Goal: Task Accomplishment & Management: Manage account settings

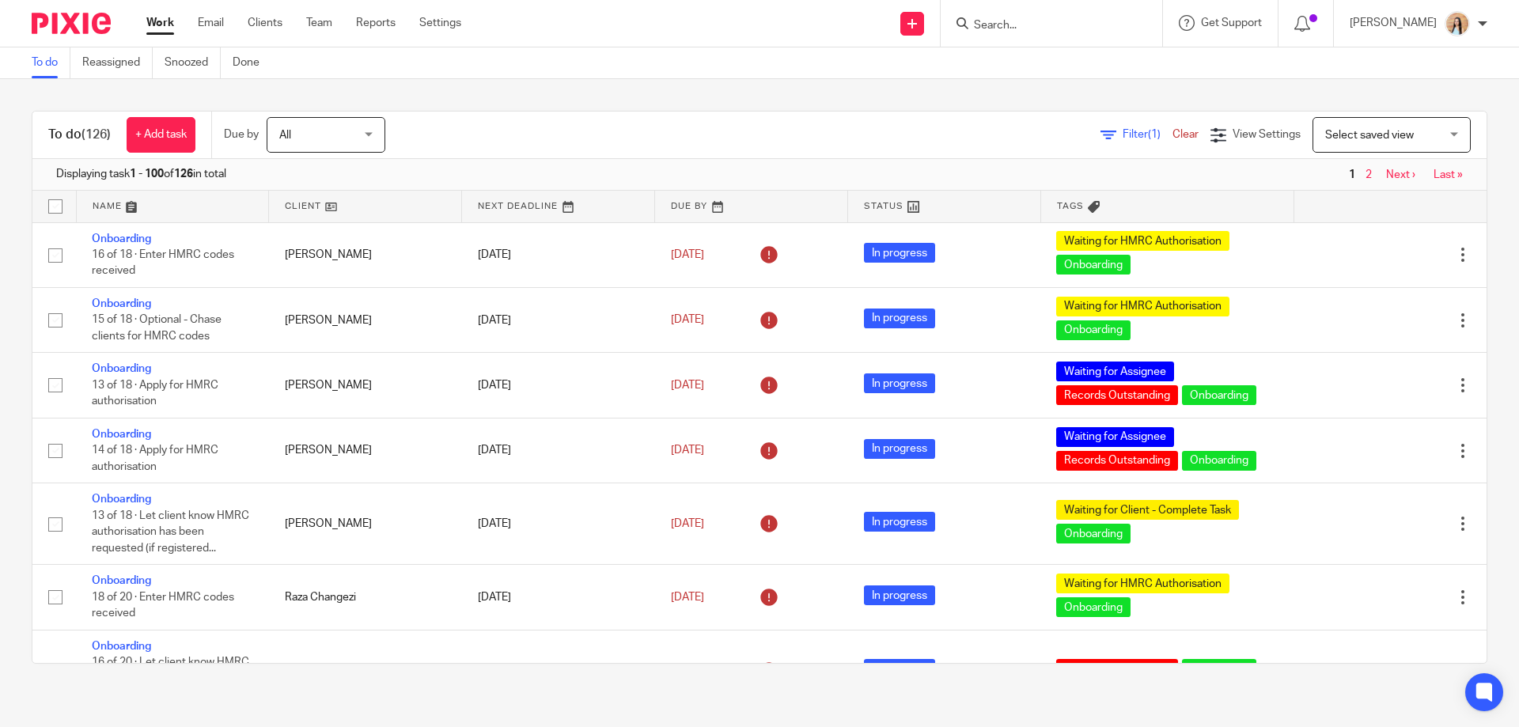
click at [218, 14] on div "Work Email Clients Team Reports Settings Work Email Clients Team Reports Settin…" at bounding box center [308, 23] width 355 height 47
click at [217, 17] on link "Email" at bounding box center [211, 23] width 26 height 16
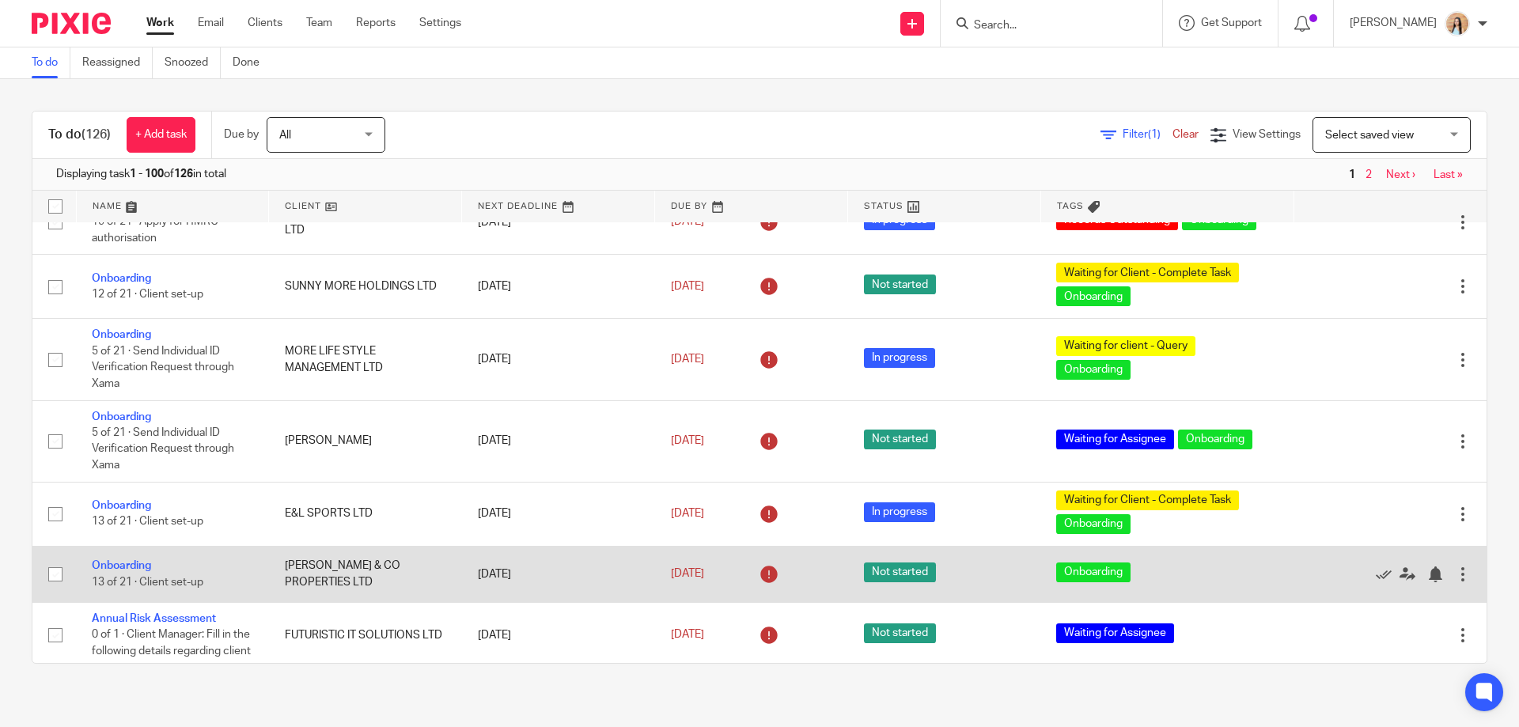
scroll to position [6343, 0]
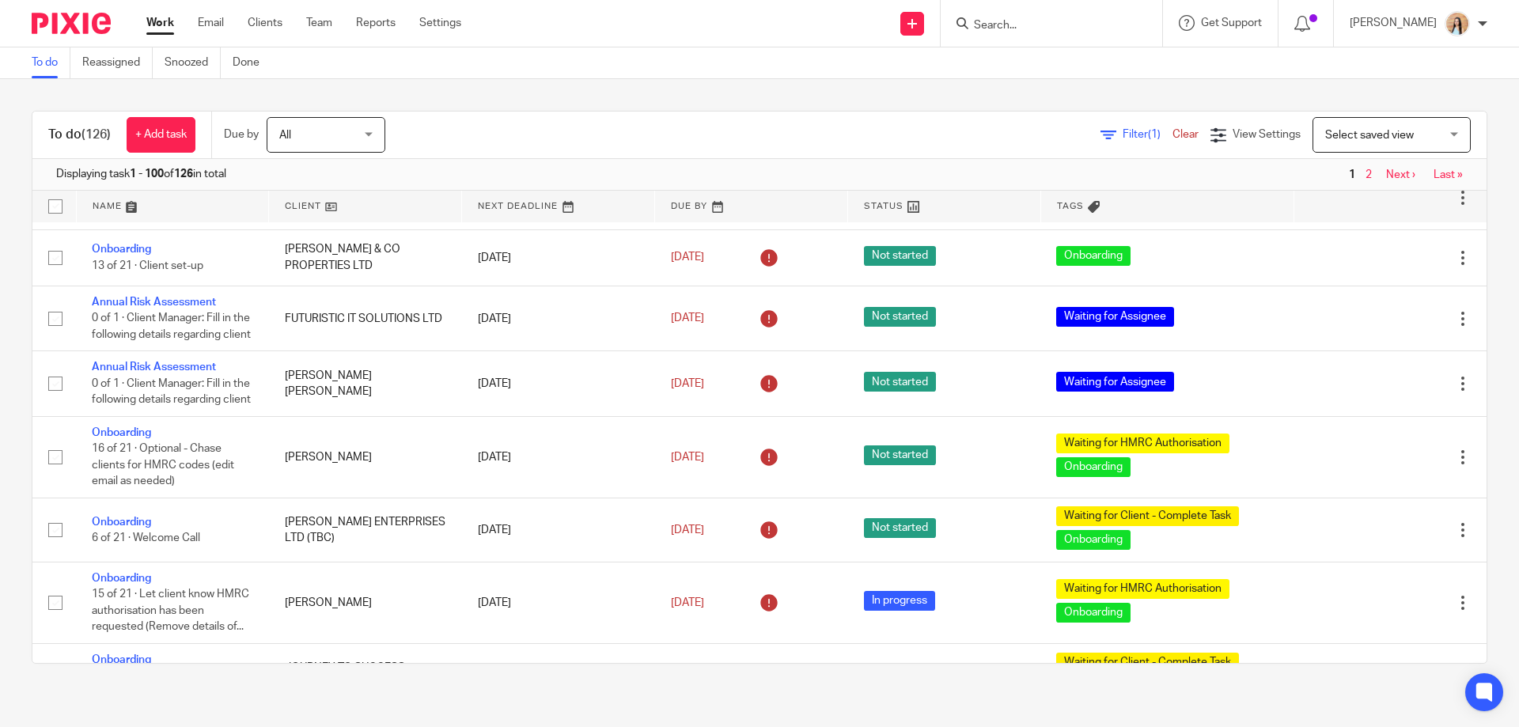
click at [1103, 27] on input "Search" at bounding box center [1044, 26] width 142 height 14
type input "sunnymore"
click at [1106, 63] on link at bounding box center [1115, 68] width 292 height 36
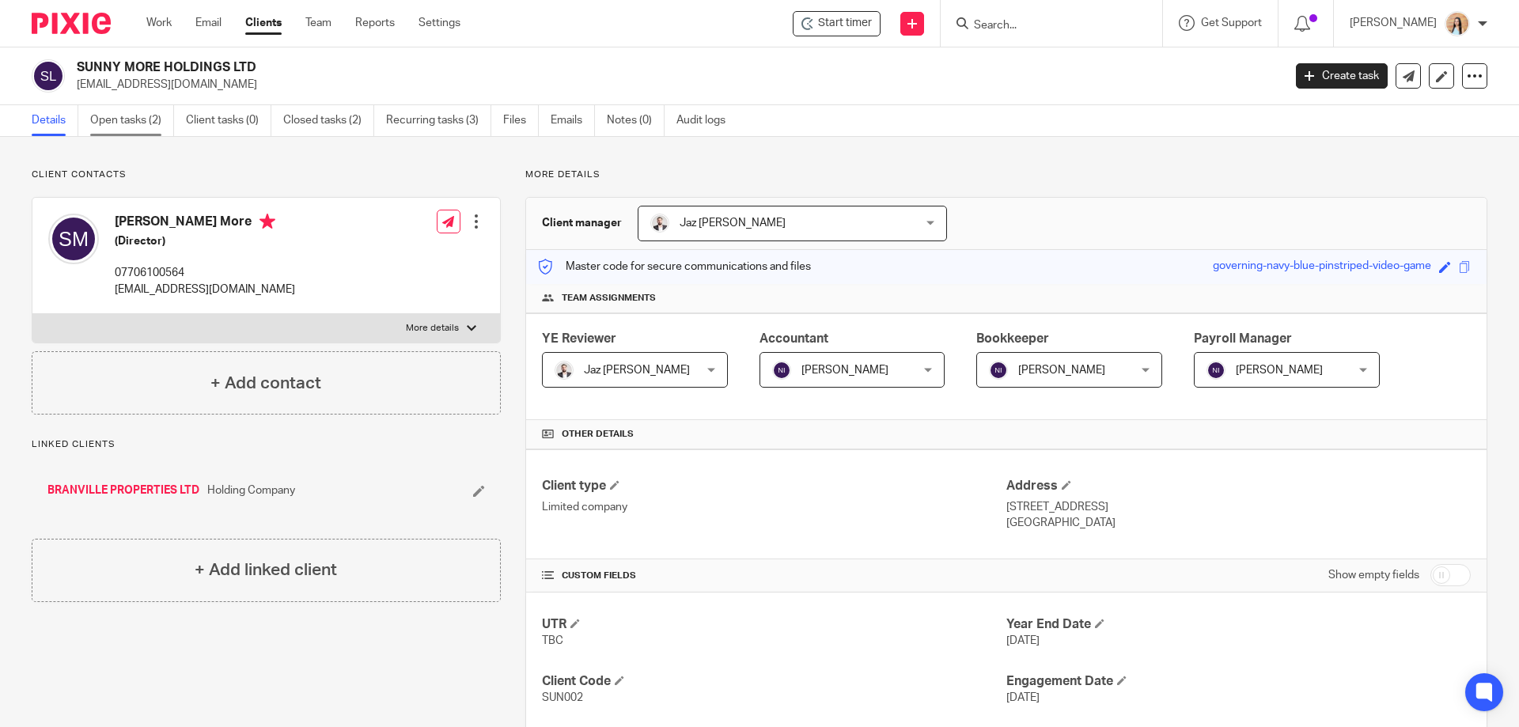
click at [137, 111] on link "Open tasks (2)" at bounding box center [132, 120] width 84 height 31
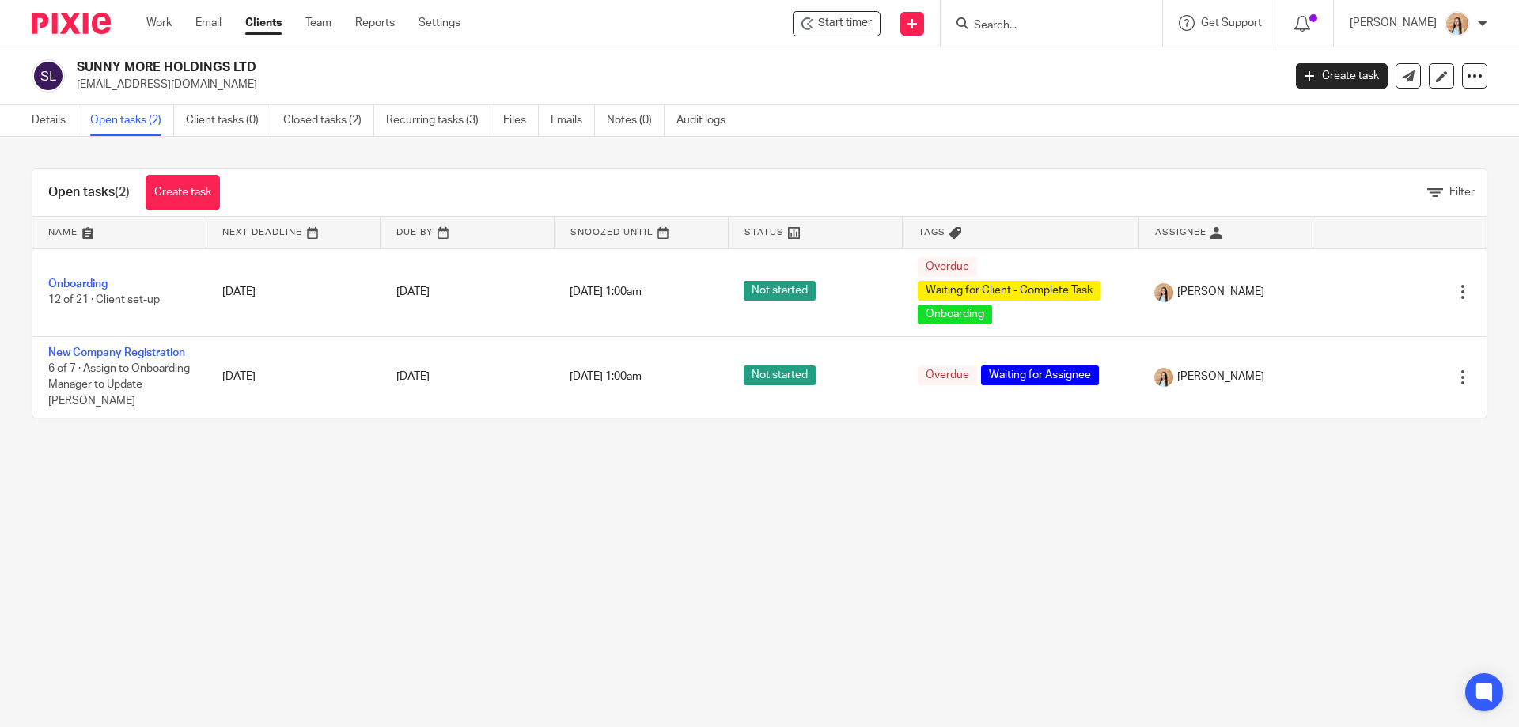
click at [97, 281] on link "Onboarding" at bounding box center [77, 284] width 59 height 11
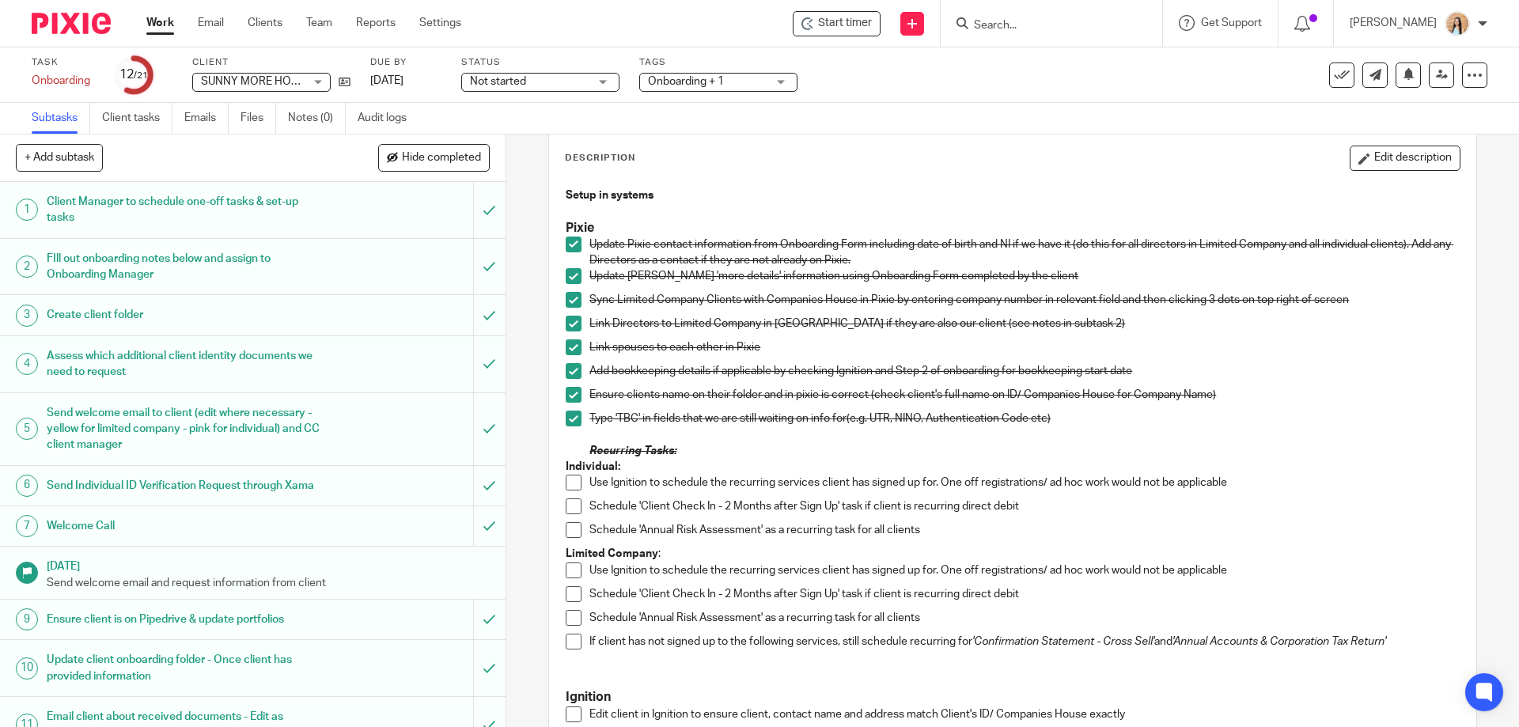
scroll to position [317, 0]
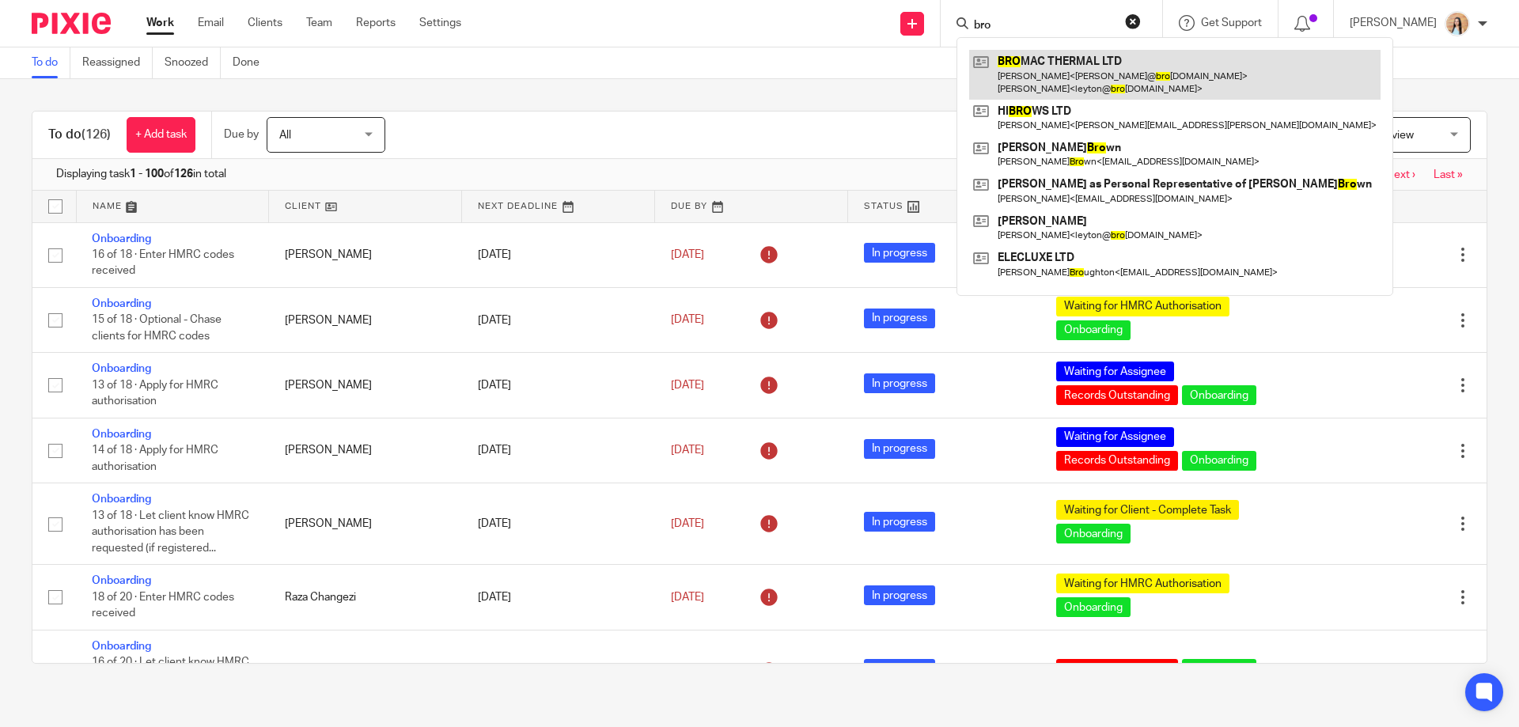
type input "bro"
click at [1090, 80] on link at bounding box center [1174, 74] width 411 height 49
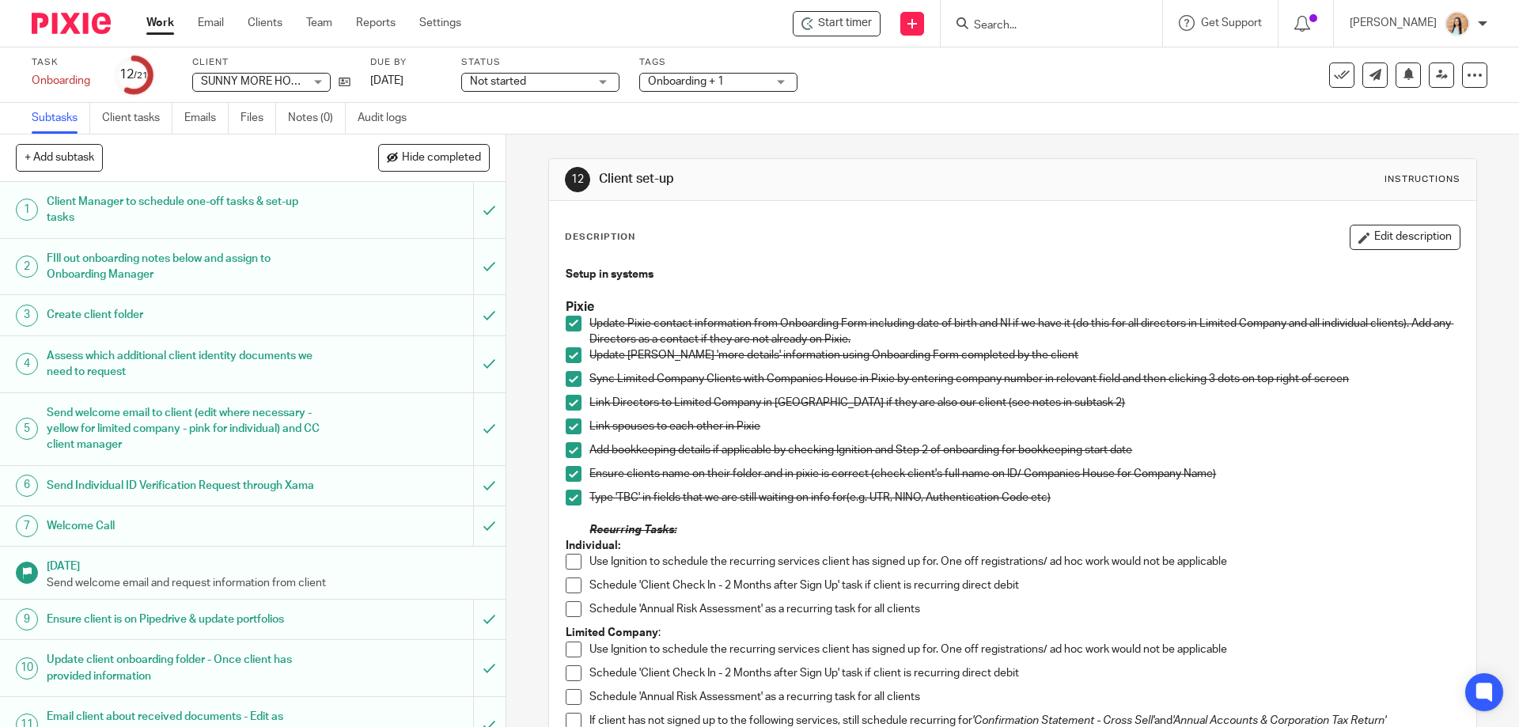
scroll to position [317, 0]
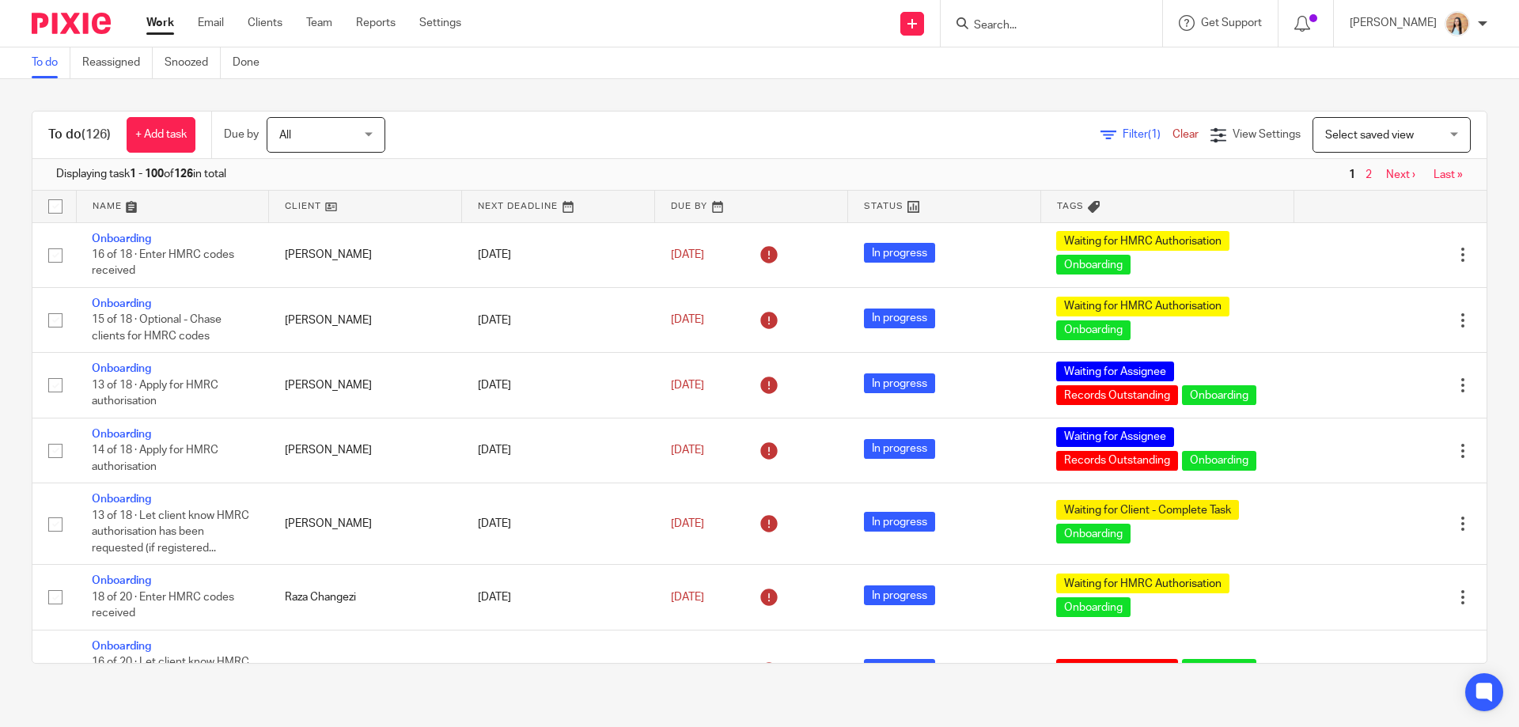
click at [1045, 20] on input "Search" at bounding box center [1044, 26] width 142 height 14
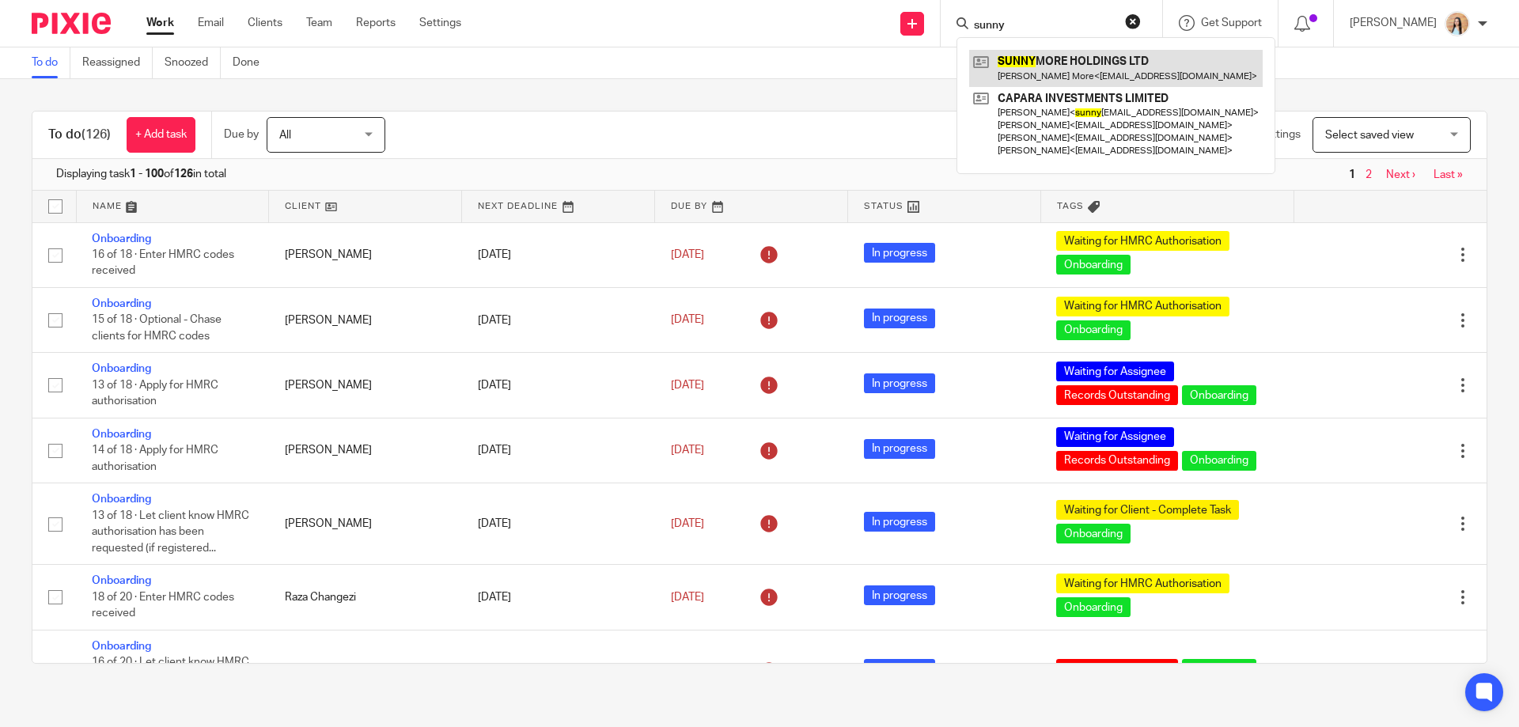
type input "sunny"
click at [1093, 74] on link at bounding box center [1116, 68] width 294 height 36
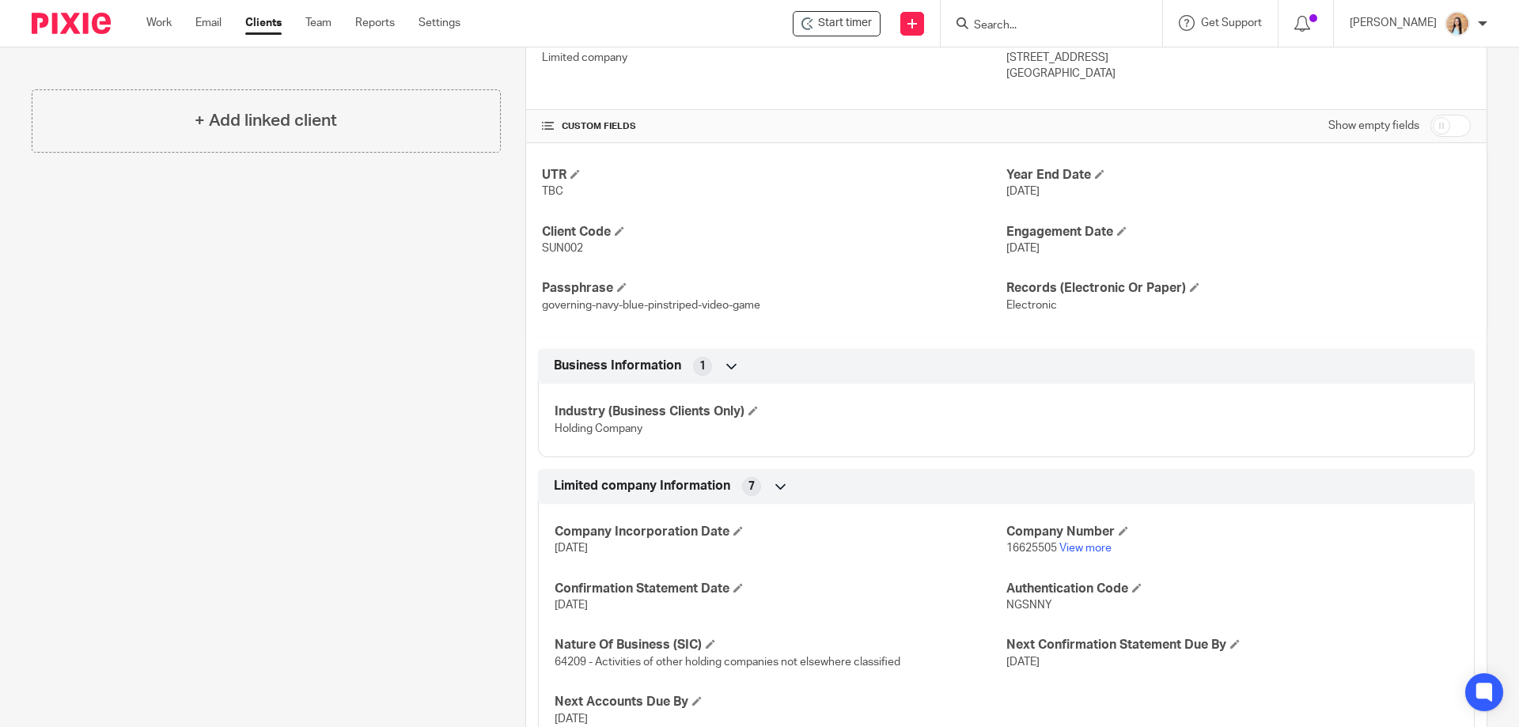
scroll to position [54, 0]
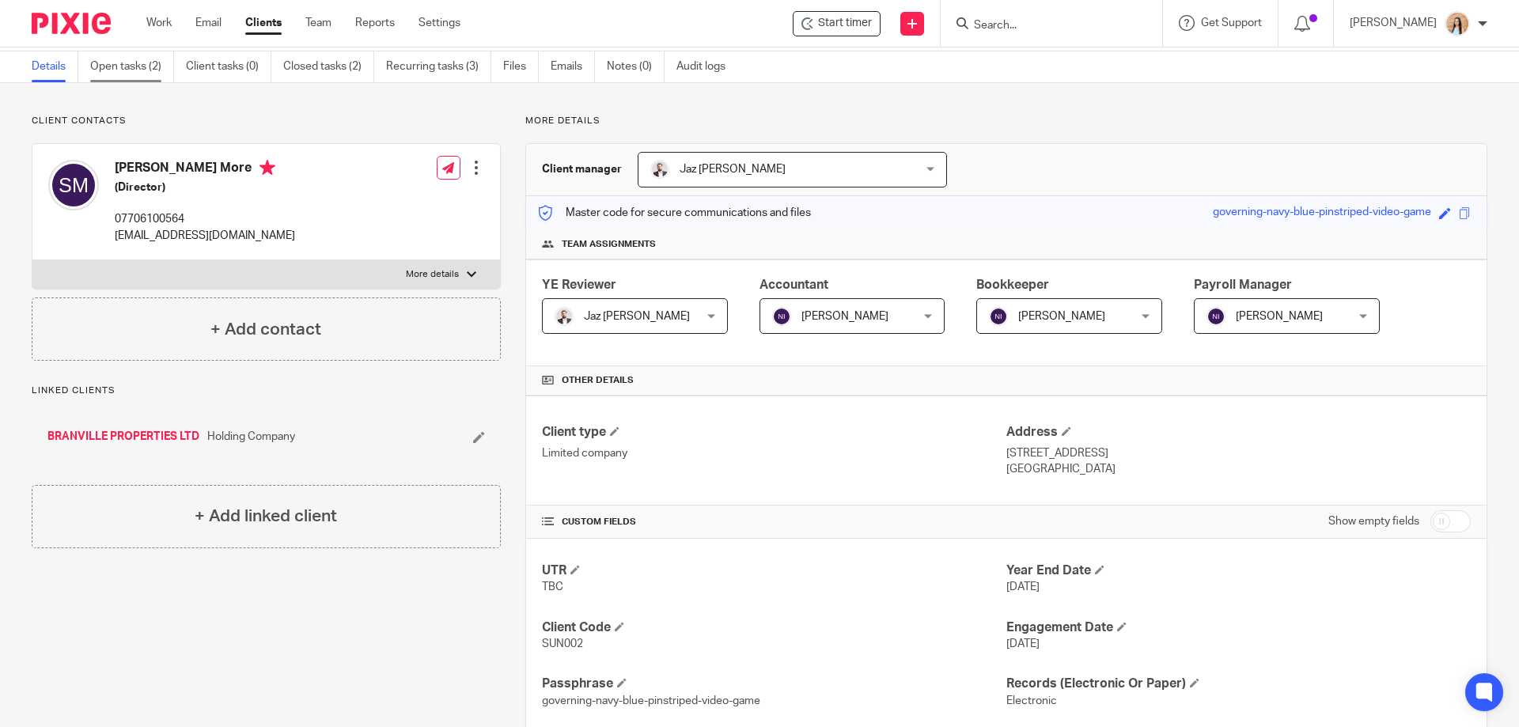
click at [127, 67] on link "Open tasks (2)" at bounding box center [132, 66] width 84 height 31
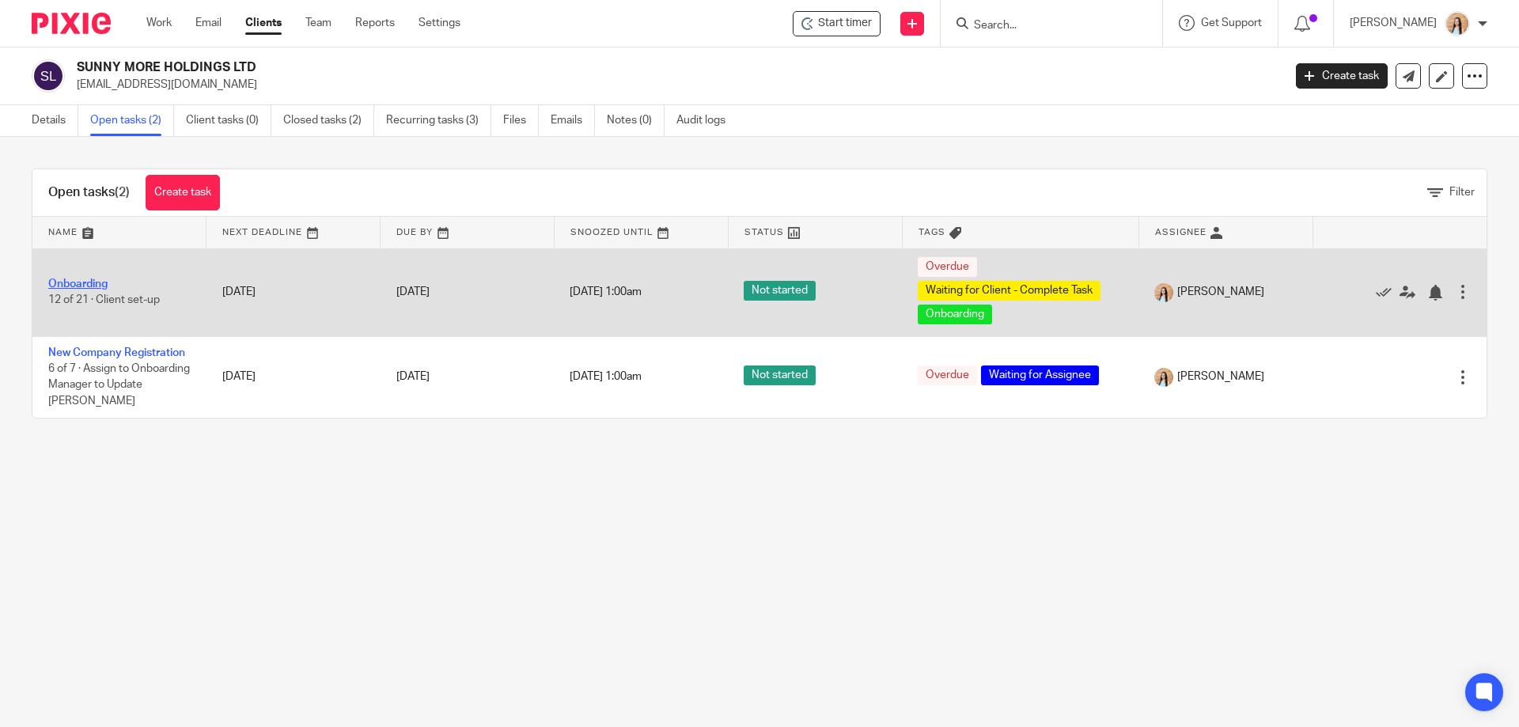
click at [85, 285] on link "Onboarding" at bounding box center [77, 284] width 59 height 11
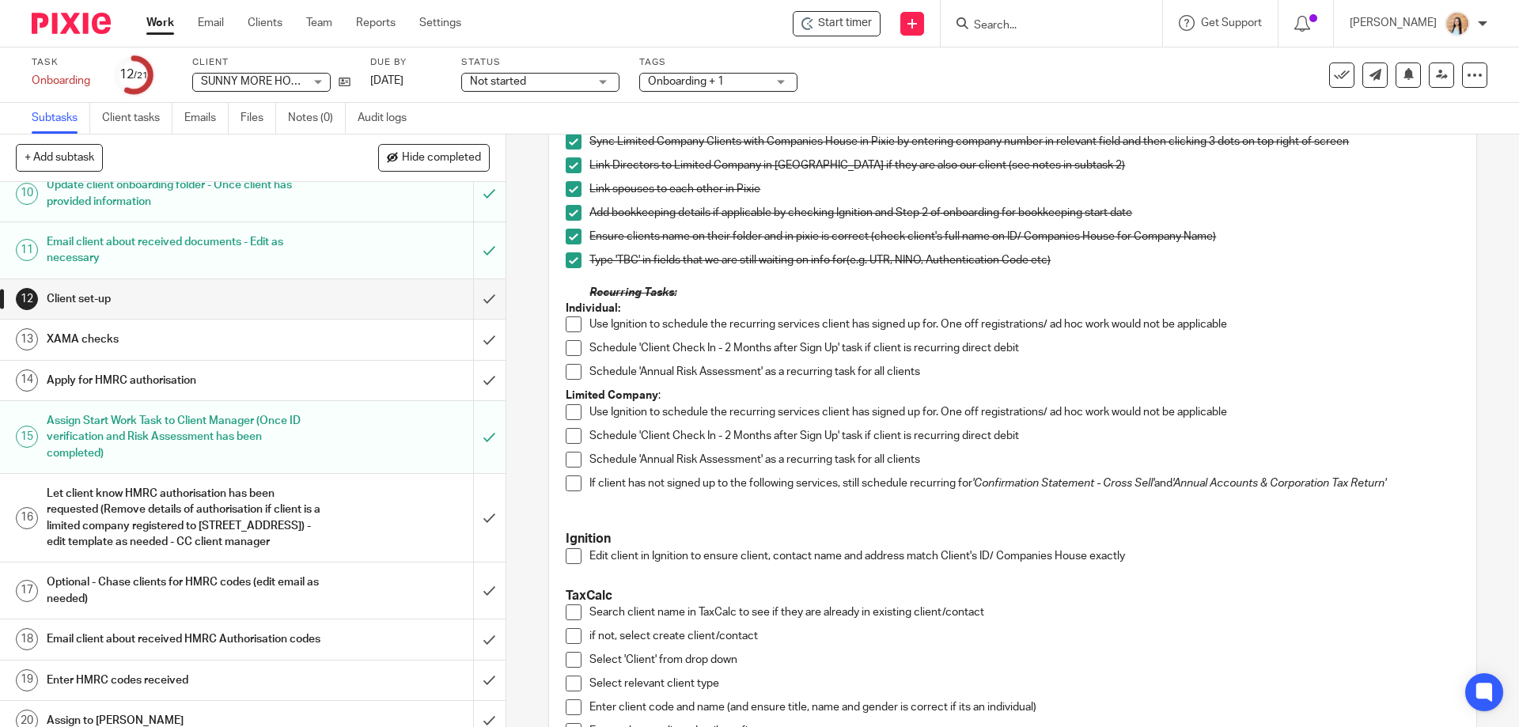
scroll to position [475, 0]
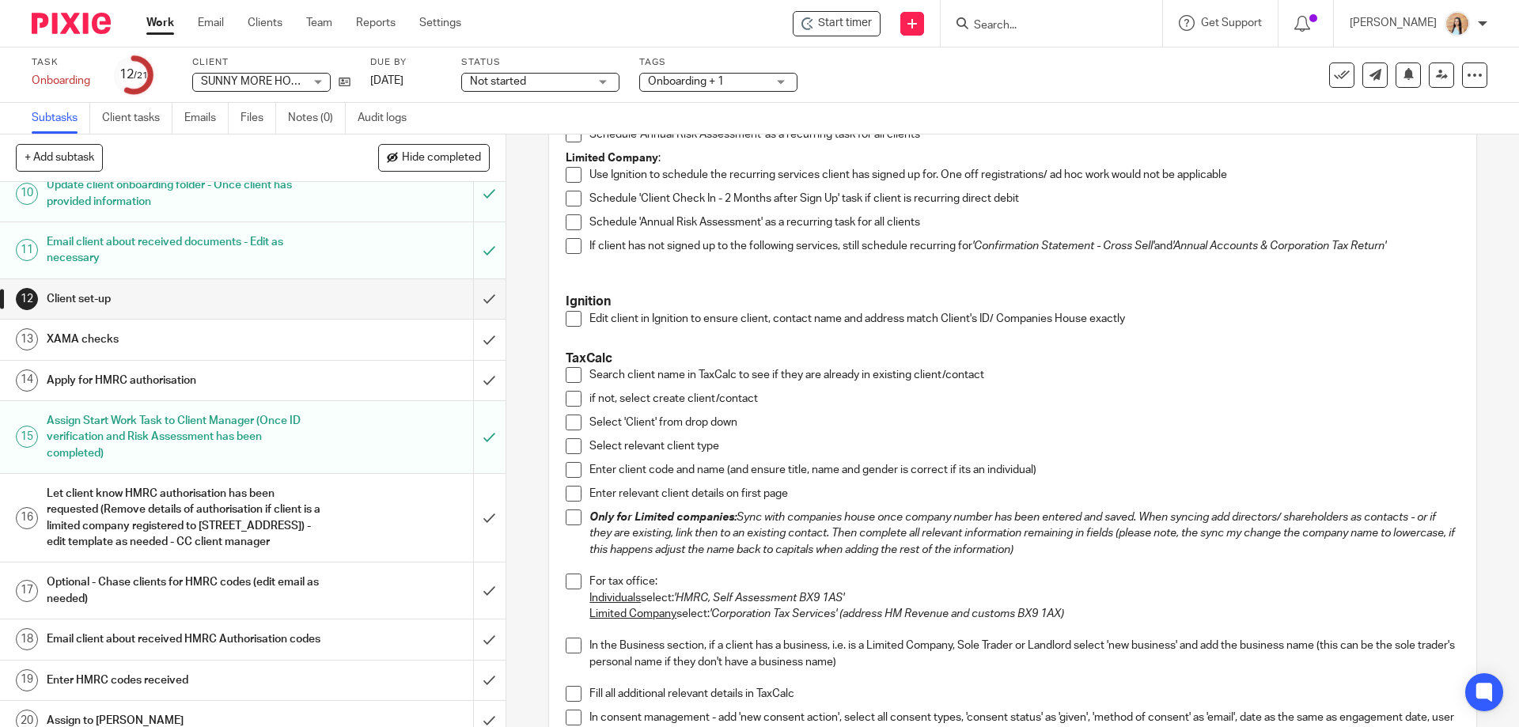
click at [566, 313] on span at bounding box center [574, 319] width 16 height 16
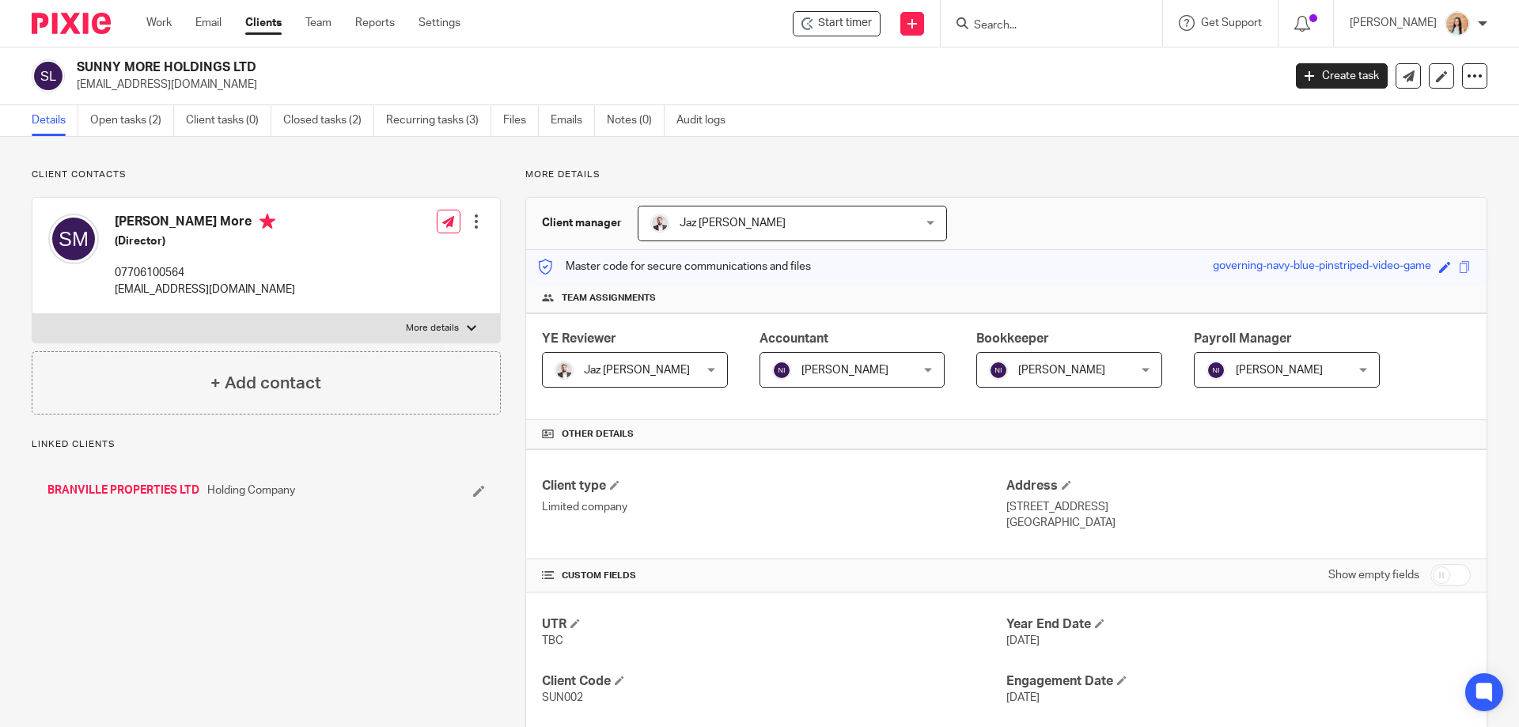
scroll to position [396, 0]
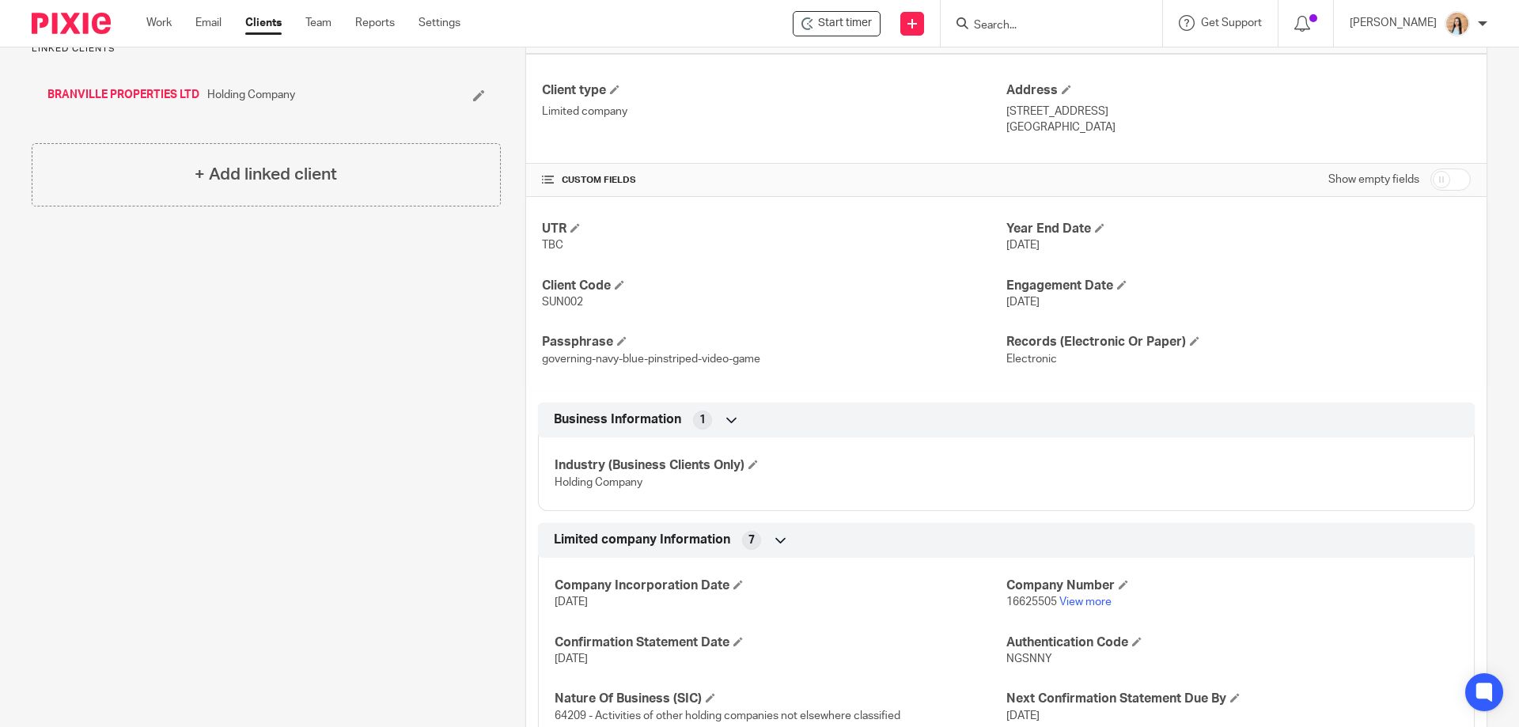
click at [542, 299] on span "SUN002" at bounding box center [562, 302] width 41 height 11
copy span "SUN002"
click at [279, 313] on div "Client contacts [PERSON_NAME] More (Director) 07706100564 [EMAIL_ADDRESS][DOMAI…" at bounding box center [254, 340] width 494 height 1135
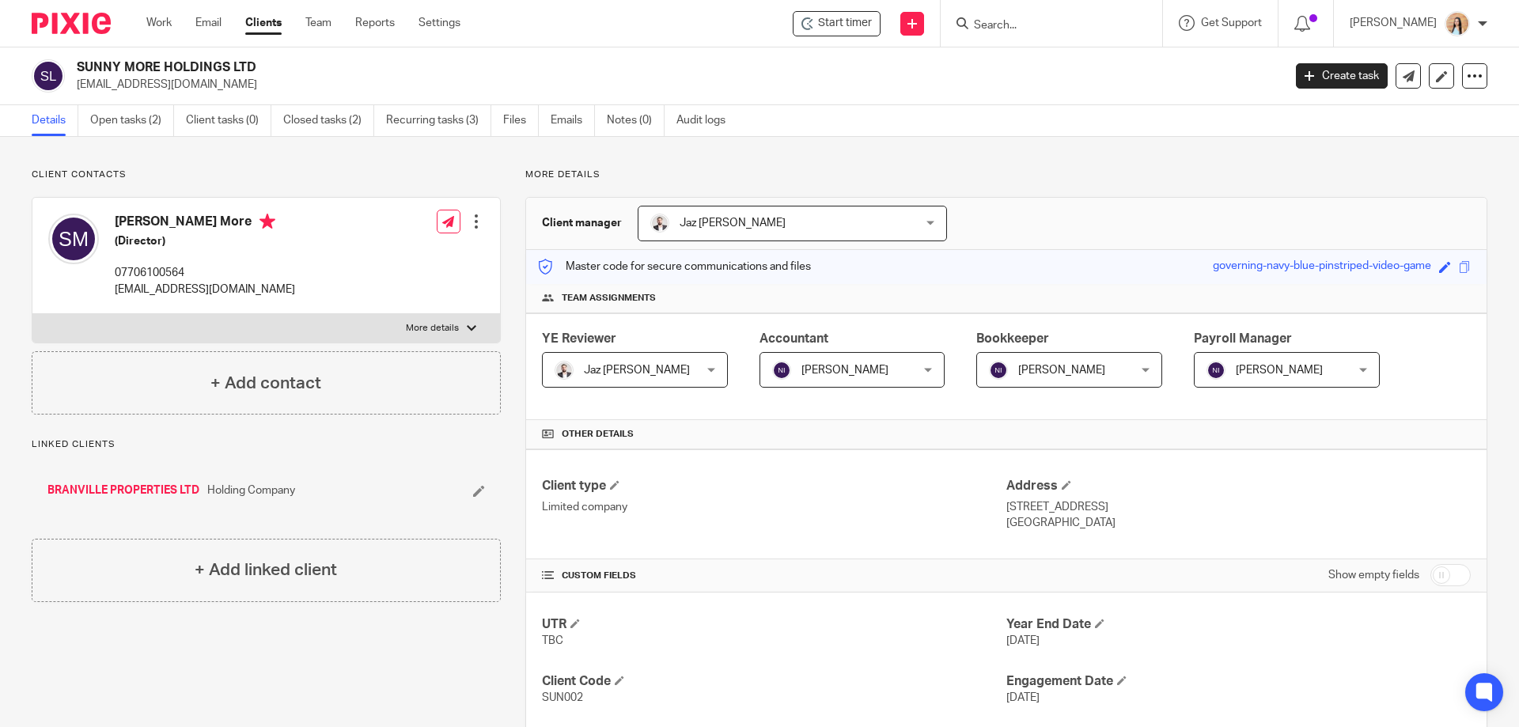
click at [187, 54] on div "SUNNY MORE HOLDINGS LTD [EMAIL_ADDRESS][DOMAIN_NAME] Create task Update from Co…" at bounding box center [759, 76] width 1519 height 58
click at [184, 64] on h2 "SUNNY MORE HOLDINGS LTD" at bounding box center [555, 67] width 957 height 17
click at [458, 636] on div "Client contacts [PERSON_NAME] More (Director) 07706100564 [EMAIL_ADDRESS][DOMAI…" at bounding box center [254, 736] width 494 height 1135
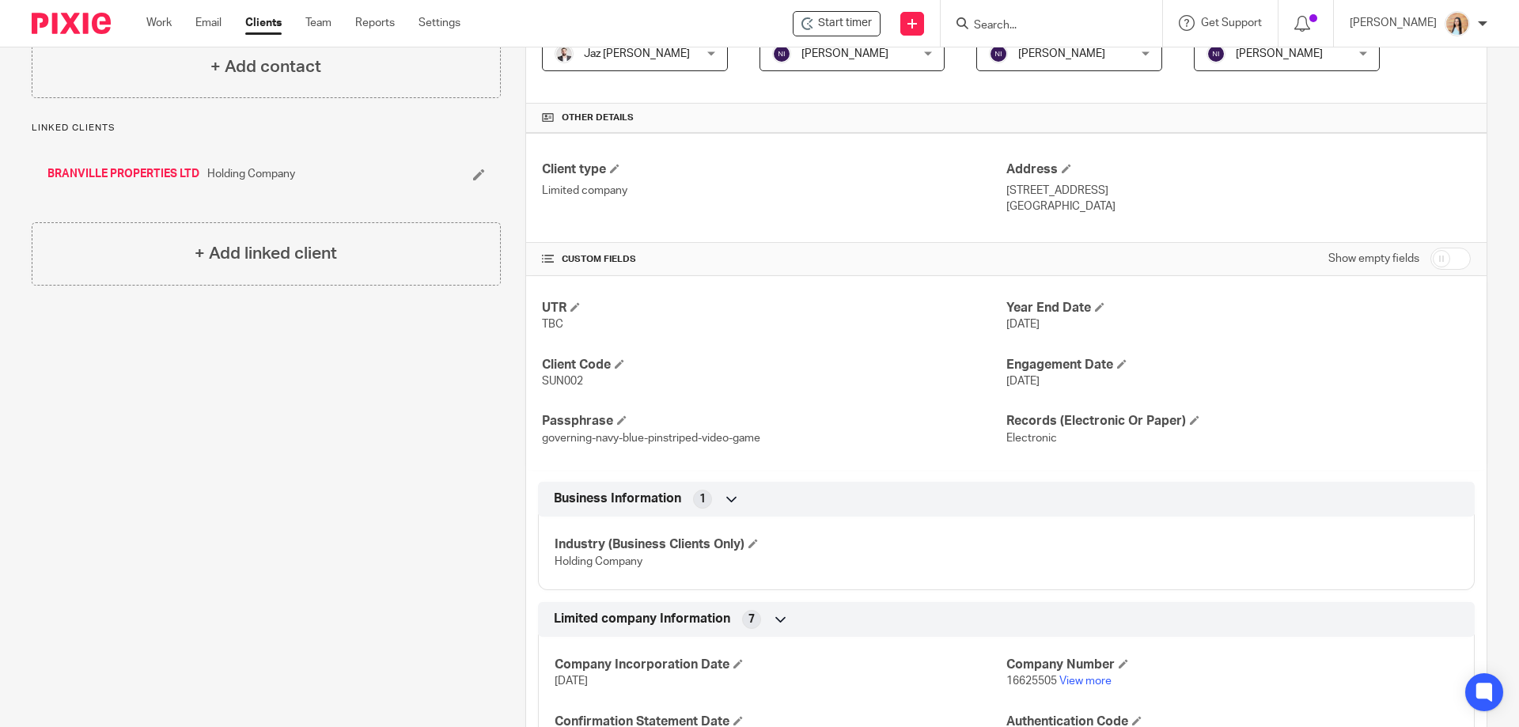
scroll to position [608, 0]
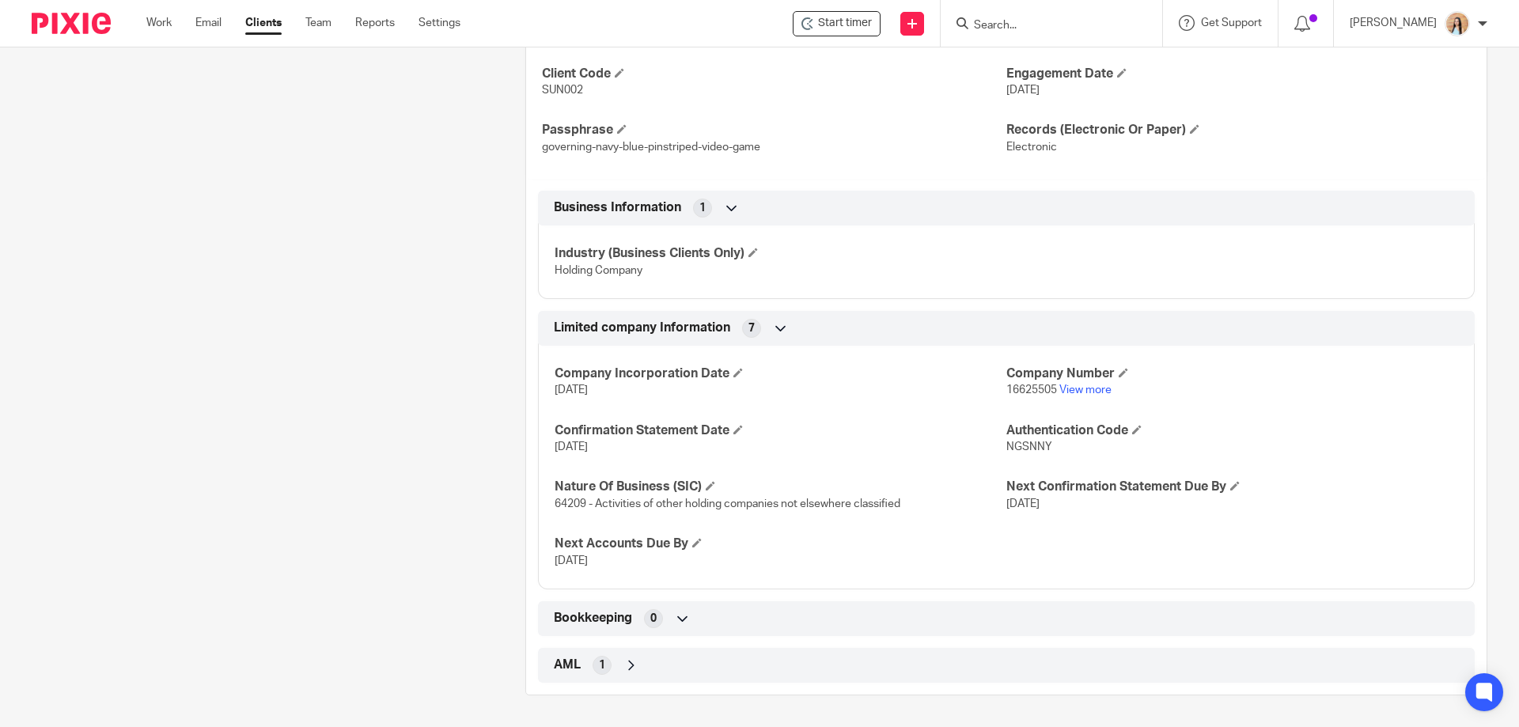
click at [1028, 389] on span "16625505" at bounding box center [1032, 390] width 51 height 11
copy p "16625505"
click at [271, 370] on div "Client contacts [PERSON_NAME] More (Director) 07706100564 [EMAIL_ADDRESS][DOMAI…" at bounding box center [254, 128] width 494 height 1135
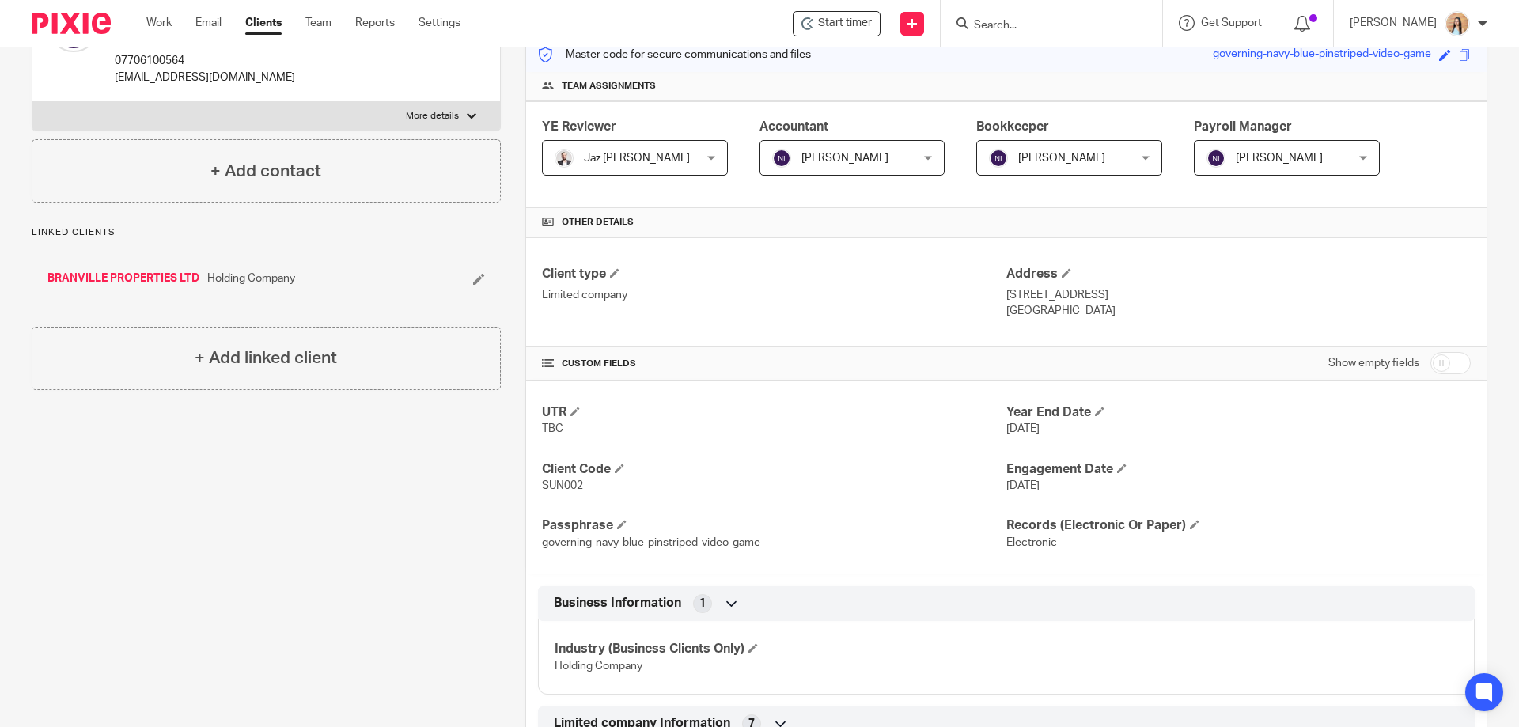
click at [290, 605] on div "Client contacts [PERSON_NAME] More (Director) 07706100564 [EMAIL_ADDRESS][DOMAI…" at bounding box center [254, 523] width 494 height 1135
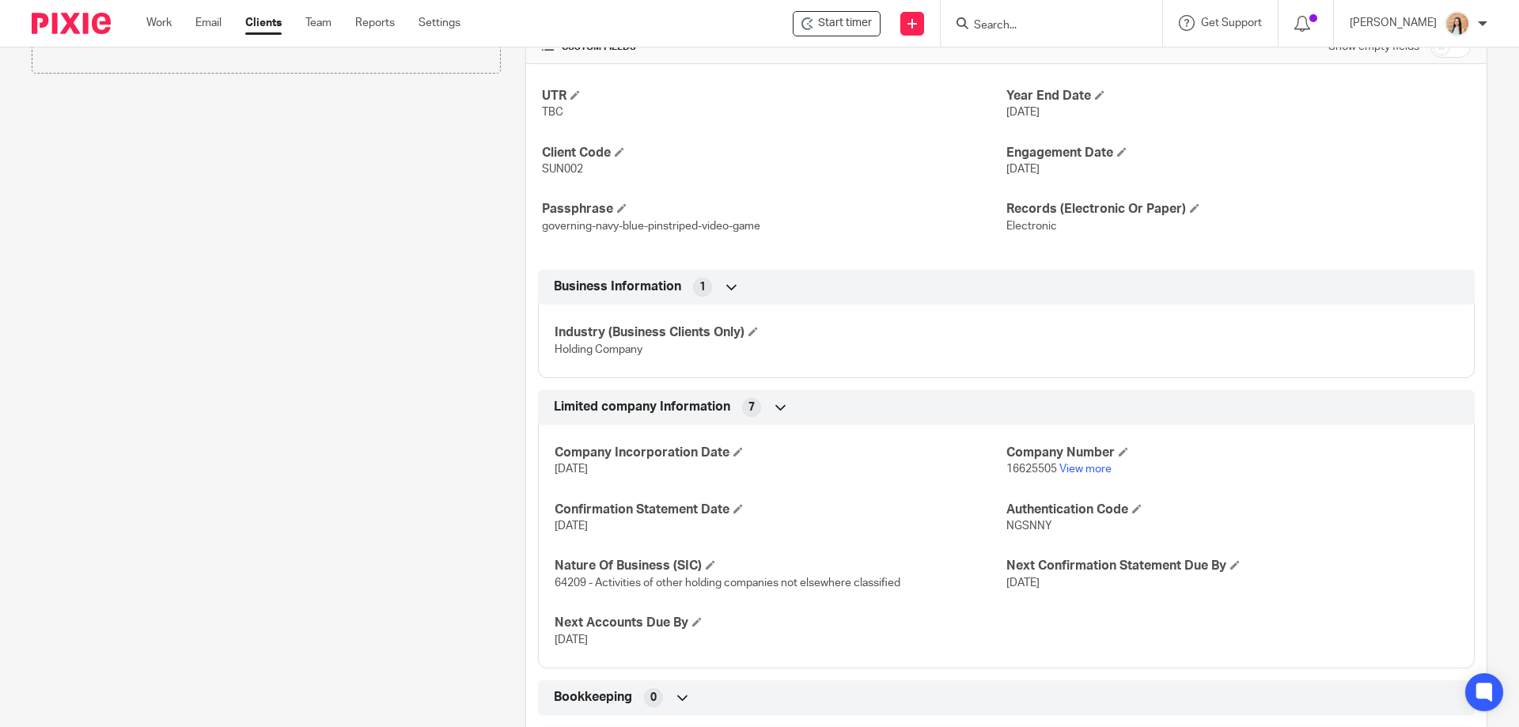
scroll to position [608, 0]
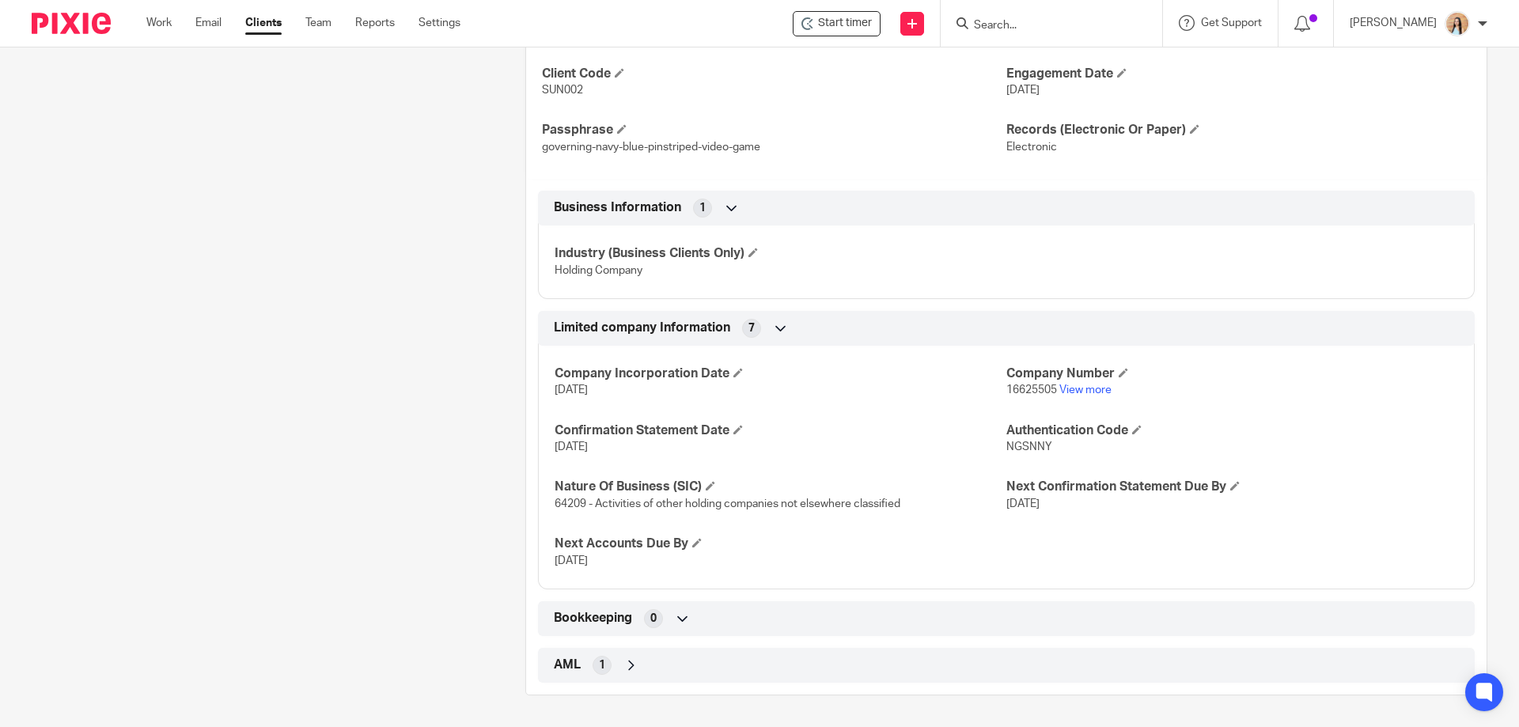
click at [1013, 446] on span "NGSNNY" at bounding box center [1030, 447] width 46 height 11
copy span "NGSNNY"
click at [340, 299] on div "Client contacts [PERSON_NAME] More (Director) 07706100564 [EMAIL_ADDRESS][DOMAI…" at bounding box center [254, 128] width 494 height 1135
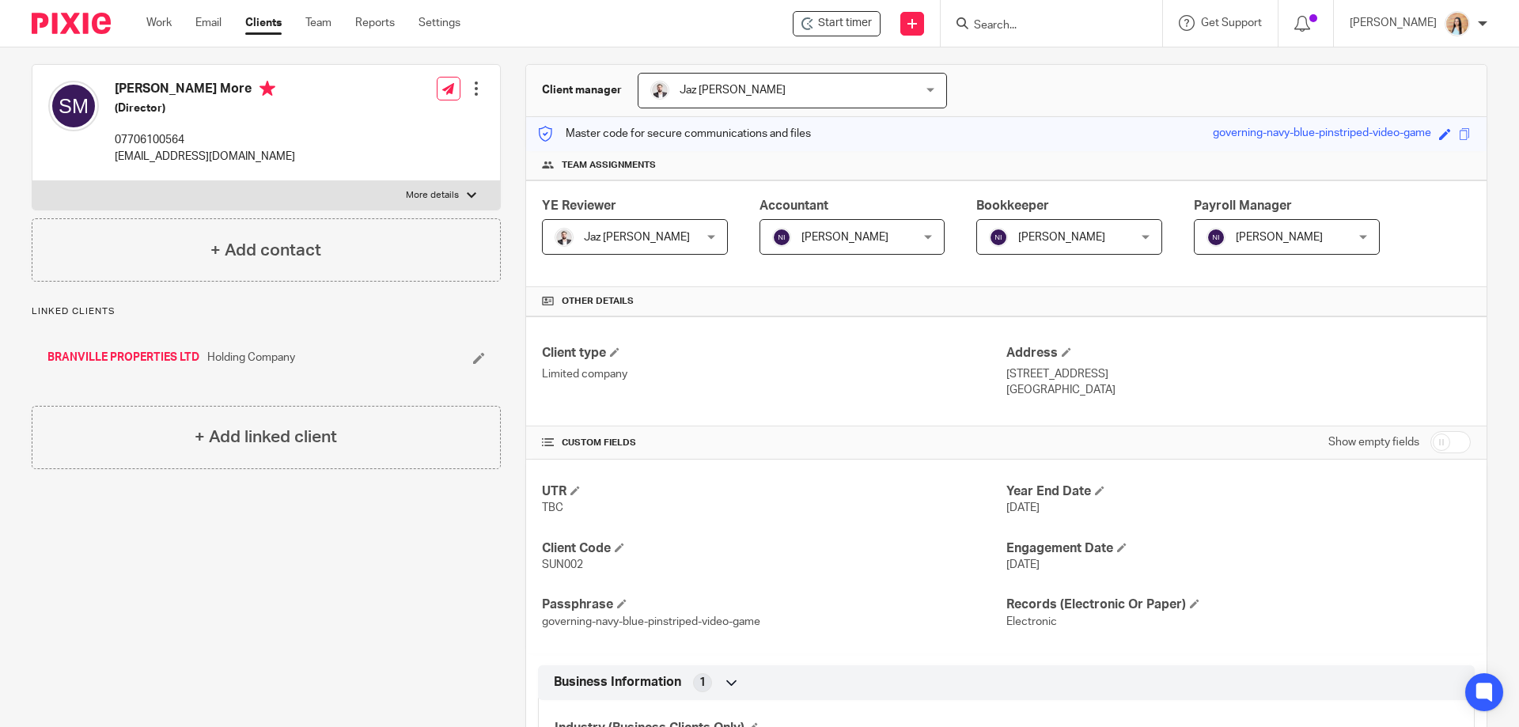
scroll to position [0, 0]
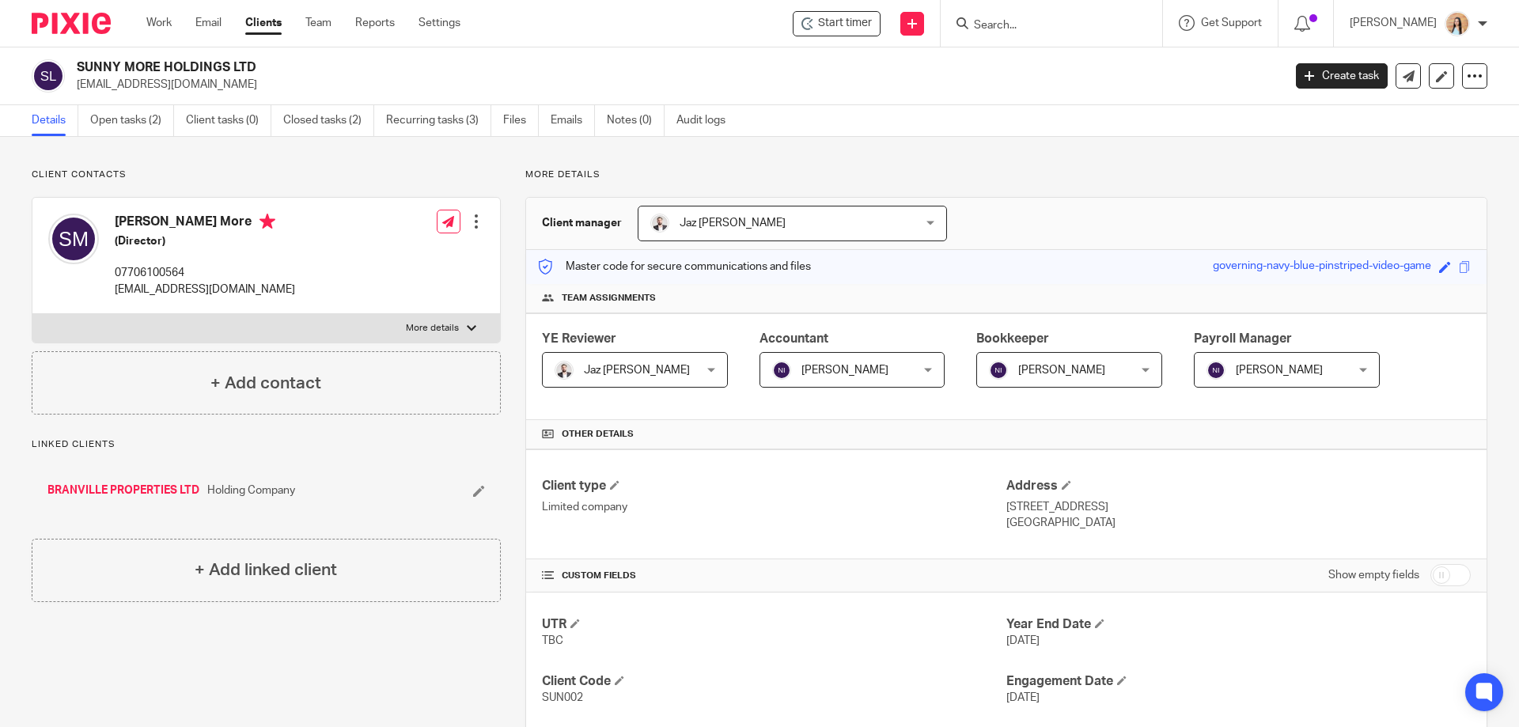
click at [154, 267] on p "07706100564" at bounding box center [205, 273] width 180 height 16
copy p "07706100564"
click at [201, 287] on p "[EMAIL_ADDRESS][DOMAIN_NAME]" at bounding box center [205, 290] width 180 height 16
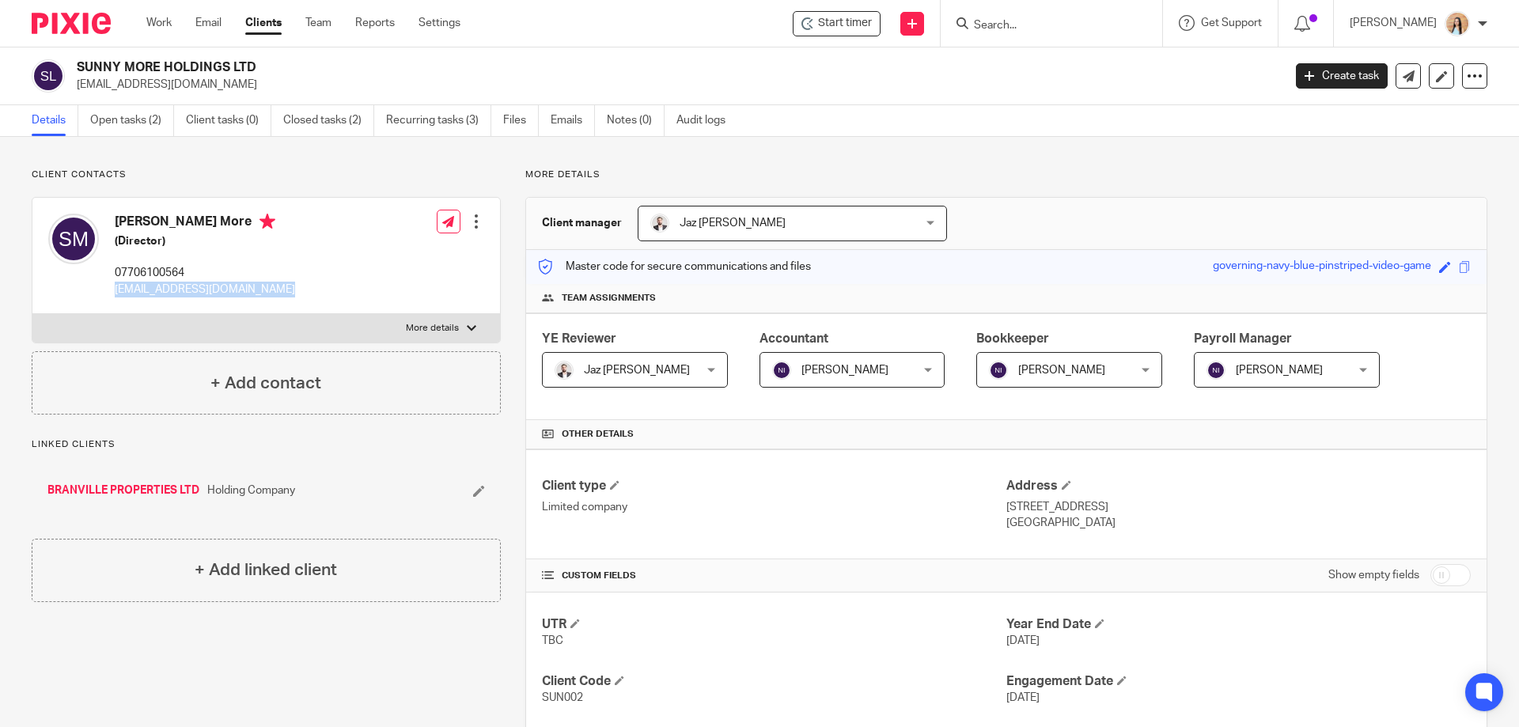
click at [201, 287] on p "[EMAIL_ADDRESS][DOMAIN_NAME]" at bounding box center [205, 290] width 180 height 16
copy div "[EMAIL_ADDRESS][DOMAIN_NAME]"
click at [374, 659] on div "Client contacts [PERSON_NAME] More (Director) 07706100564 [EMAIL_ADDRESS][DOMAI…" at bounding box center [254, 736] width 494 height 1135
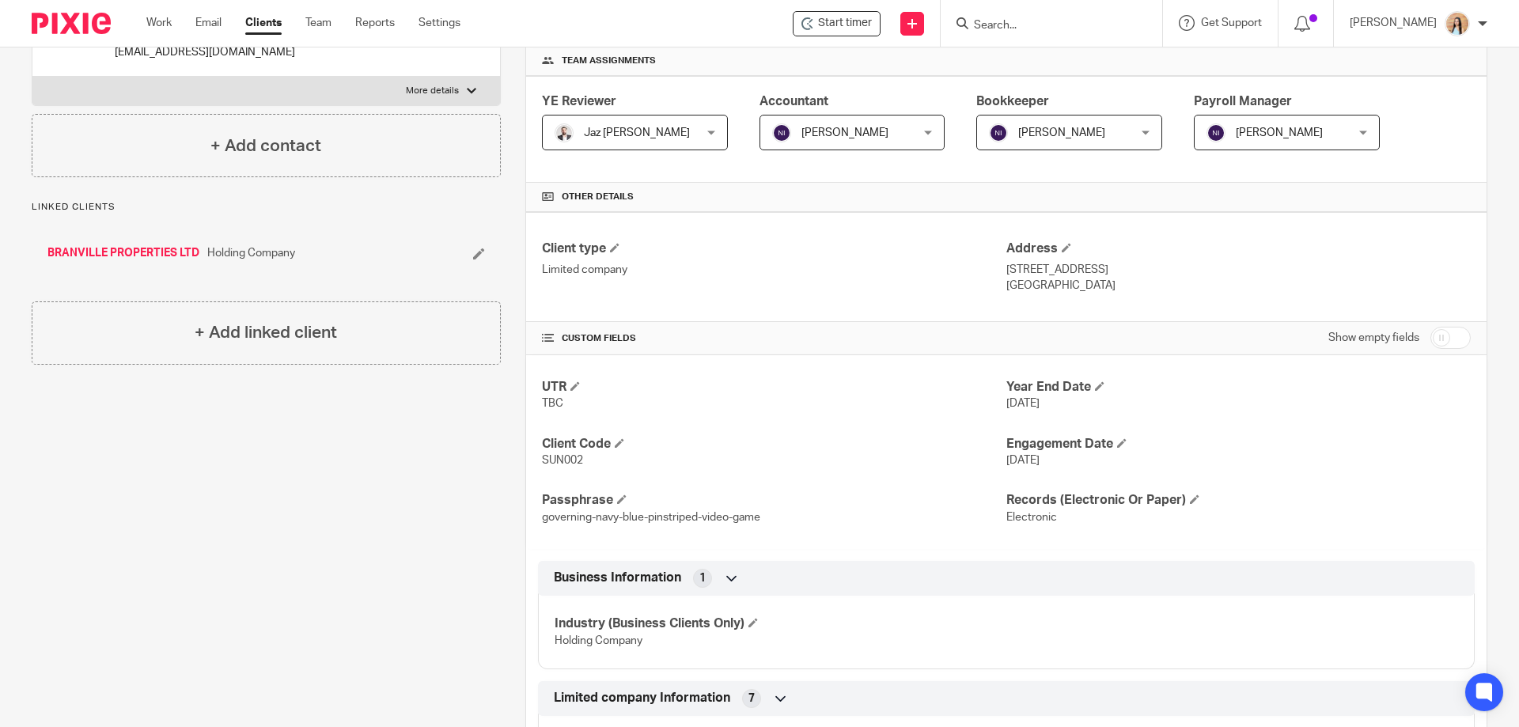
click at [430, 607] on div "Client contacts [PERSON_NAME] More (Director) 07706100564 [EMAIL_ADDRESS][DOMAI…" at bounding box center [254, 498] width 494 height 1135
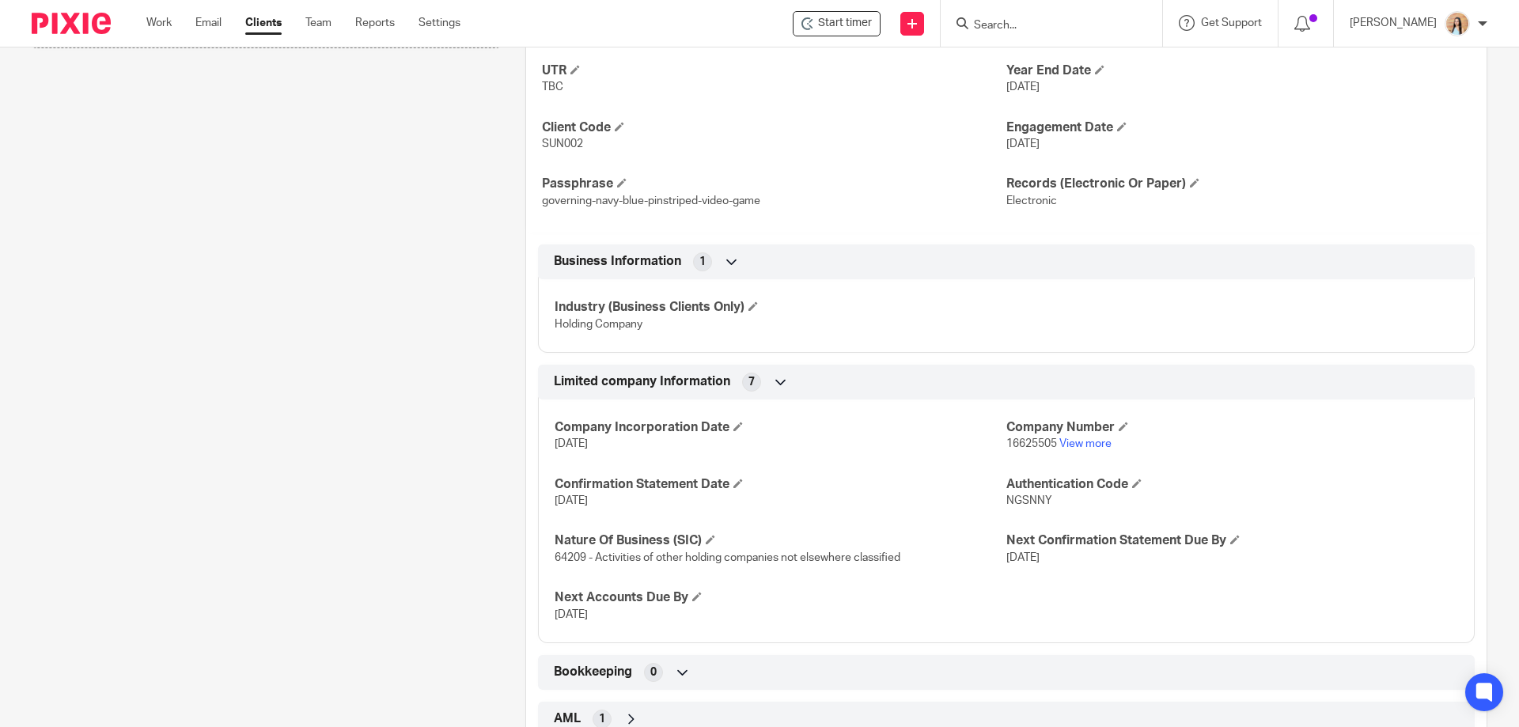
click at [329, 407] on div "Client contacts [PERSON_NAME] More (Director) 07706100564 [EMAIL_ADDRESS][DOMAI…" at bounding box center [254, 182] width 494 height 1135
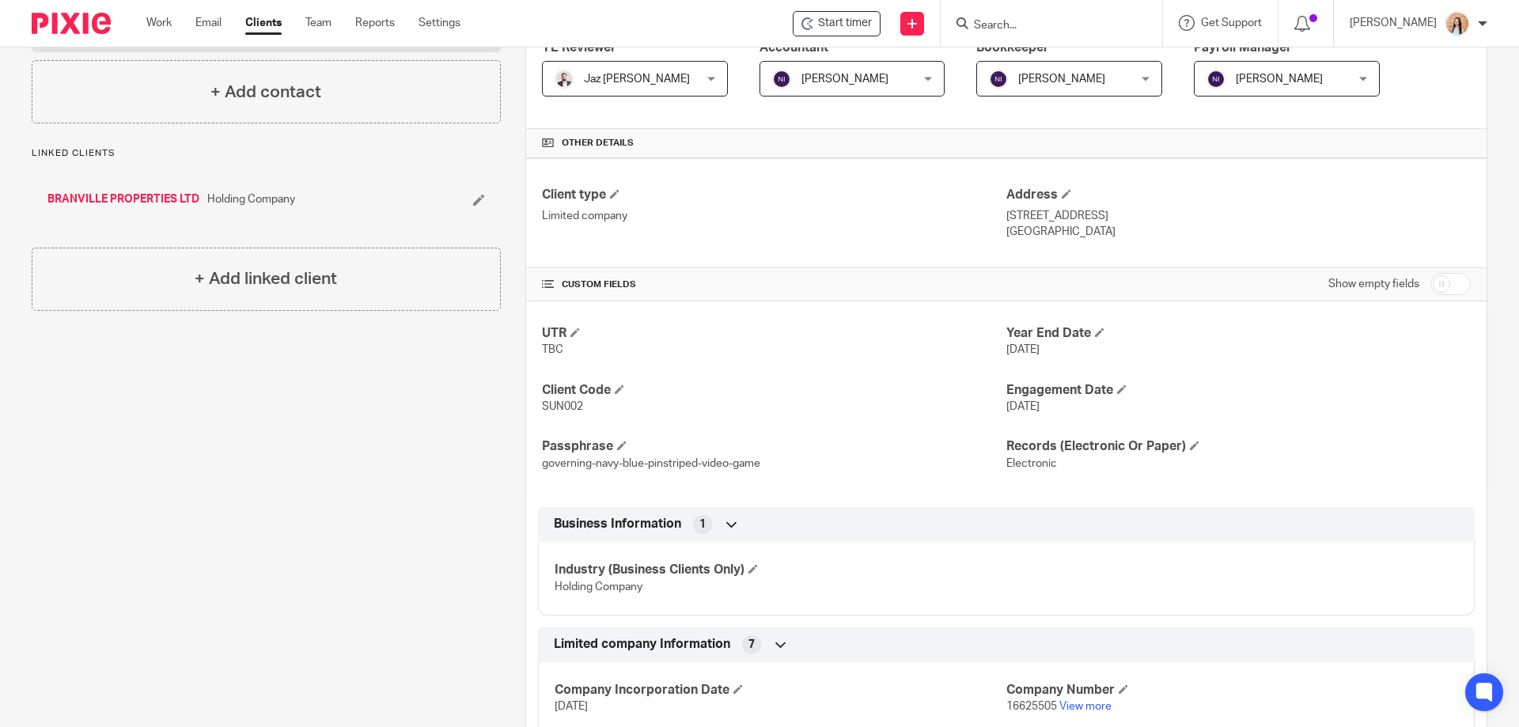
scroll to position [212, 0]
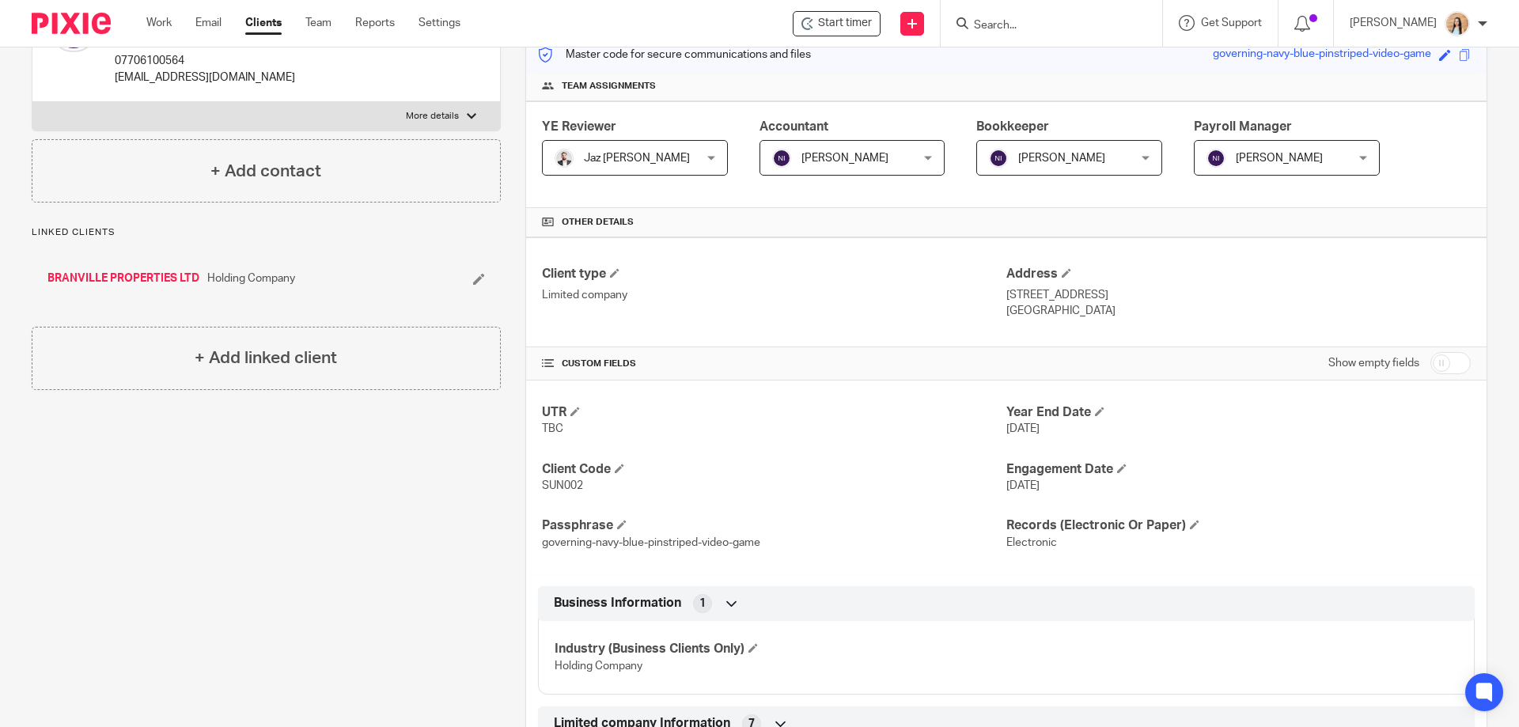
click at [229, 528] on div "Client contacts [PERSON_NAME] More (Director) 07706100564 [EMAIL_ADDRESS][DOMAI…" at bounding box center [254, 523] width 494 height 1135
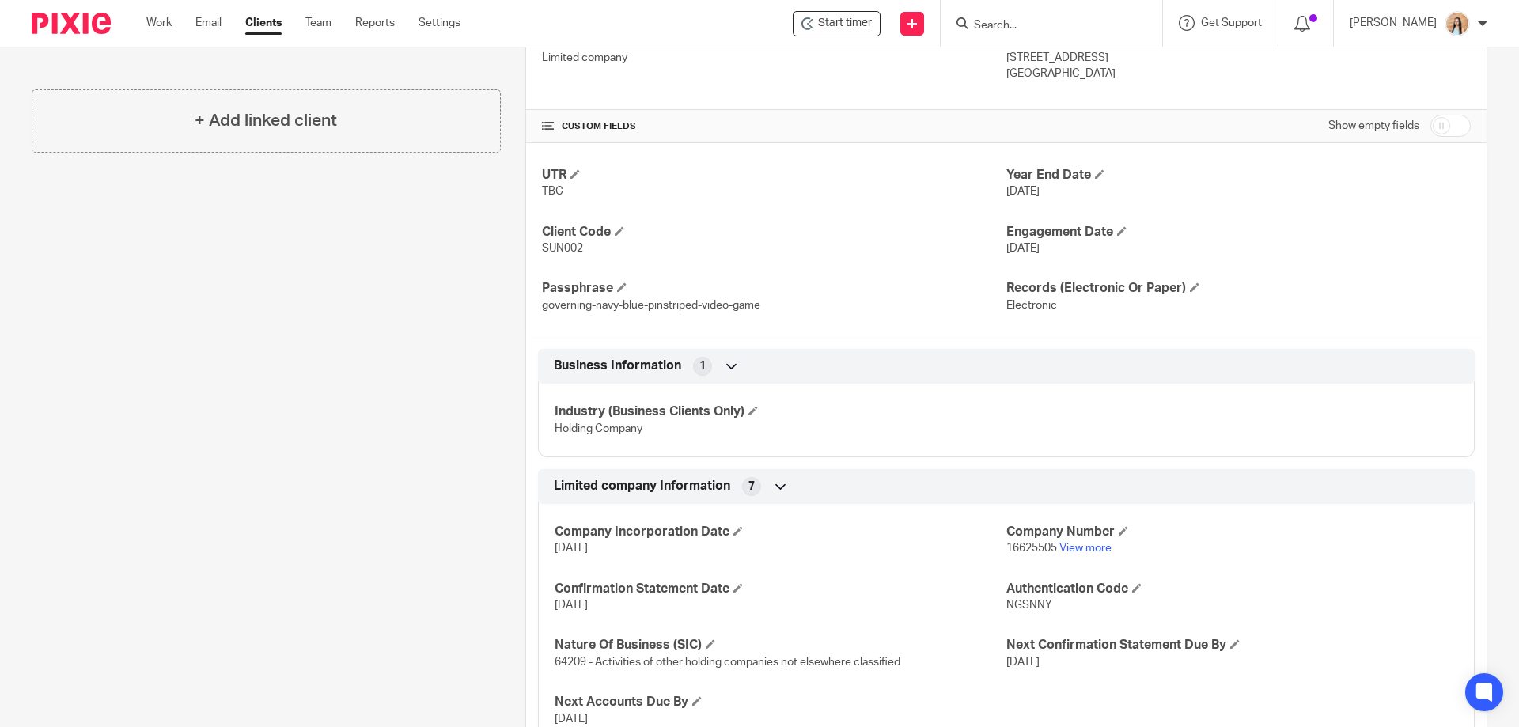
scroll to position [608, 0]
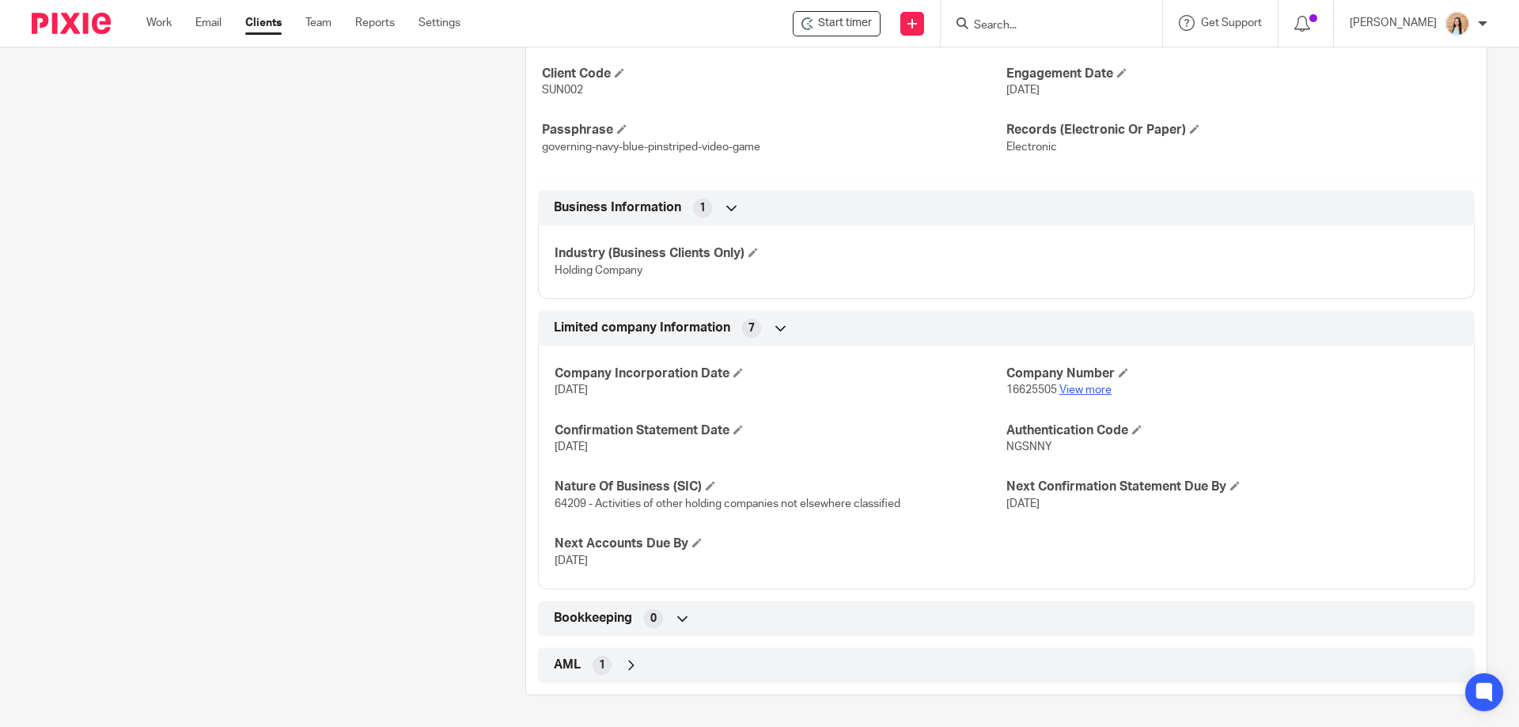
click at [1082, 390] on link "View more" at bounding box center [1086, 390] width 52 height 11
click at [420, 341] on div "Client contacts [PERSON_NAME] More (Director) 07706100564 [EMAIL_ADDRESS][DOMAI…" at bounding box center [254, 128] width 494 height 1135
click at [251, 392] on div "Client contacts [PERSON_NAME] More (Director) 07706100564 [EMAIL_ADDRESS][DOMAI…" at bounding box center [254, 128] width 494 height 1135
click at [265, 343] on div "Client contacts [PERSON_NAME] More (Director) 07706100564 [EMAIL_ADDRESS][DOMAI…" at bounding box center [254, 128] width 494 height 1135
click at [274, 339] on div "Client contacts [PERSON_NAME] More (Director) 07706100564 [EMAIL_ADDRESS][DOMAI…" at bounding box center [254, 128] width 494 height 1135
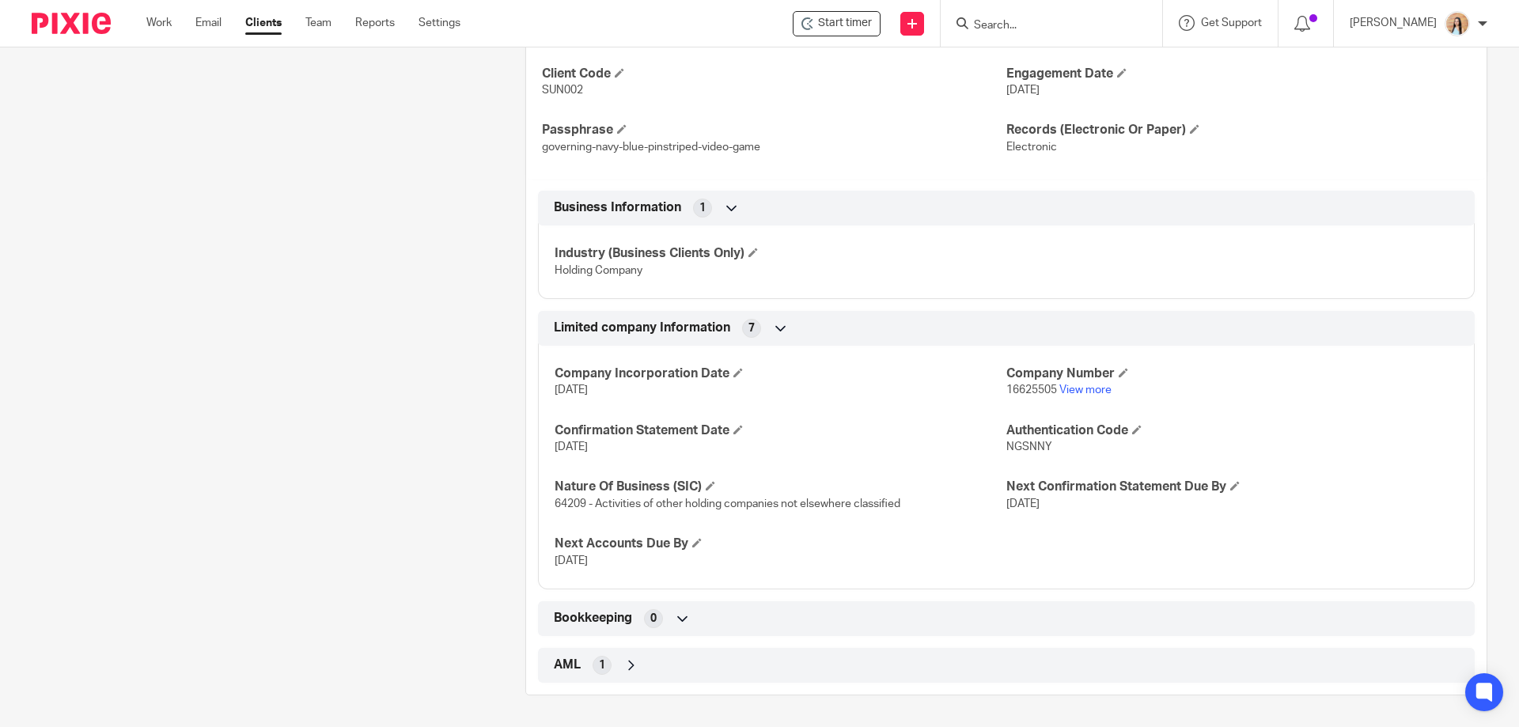
click at [269, 404] on div "Client contacts [PERSON_NAME] More (Director) 07706100564 [EMAIL_ADDRESS][DOMAI…" at bounding box center [254, 128] width 494 height 1135
click at [260, 256] on div "Client contacts [PERSON_NAME] More (Director) 07706100564 [EMAIL_ADDRESS][DOMAI…" at bounding box center [254, 128] width 494 height 1135
click at [241, 489] on div "Client contacts [PERSON_NAME] More (Director) 07706100564 [EMAIL_ADDRESS][DOMAI…" at bounding box center [254, 128] width 494 height 1135
click at [253, 362] on div "Client contacts [PERSON_NAME] More (Director) 07706100564 [EMAIL_ADDRESS][DOMAI…" at bounding box center [254, 128] width 494 height 1135
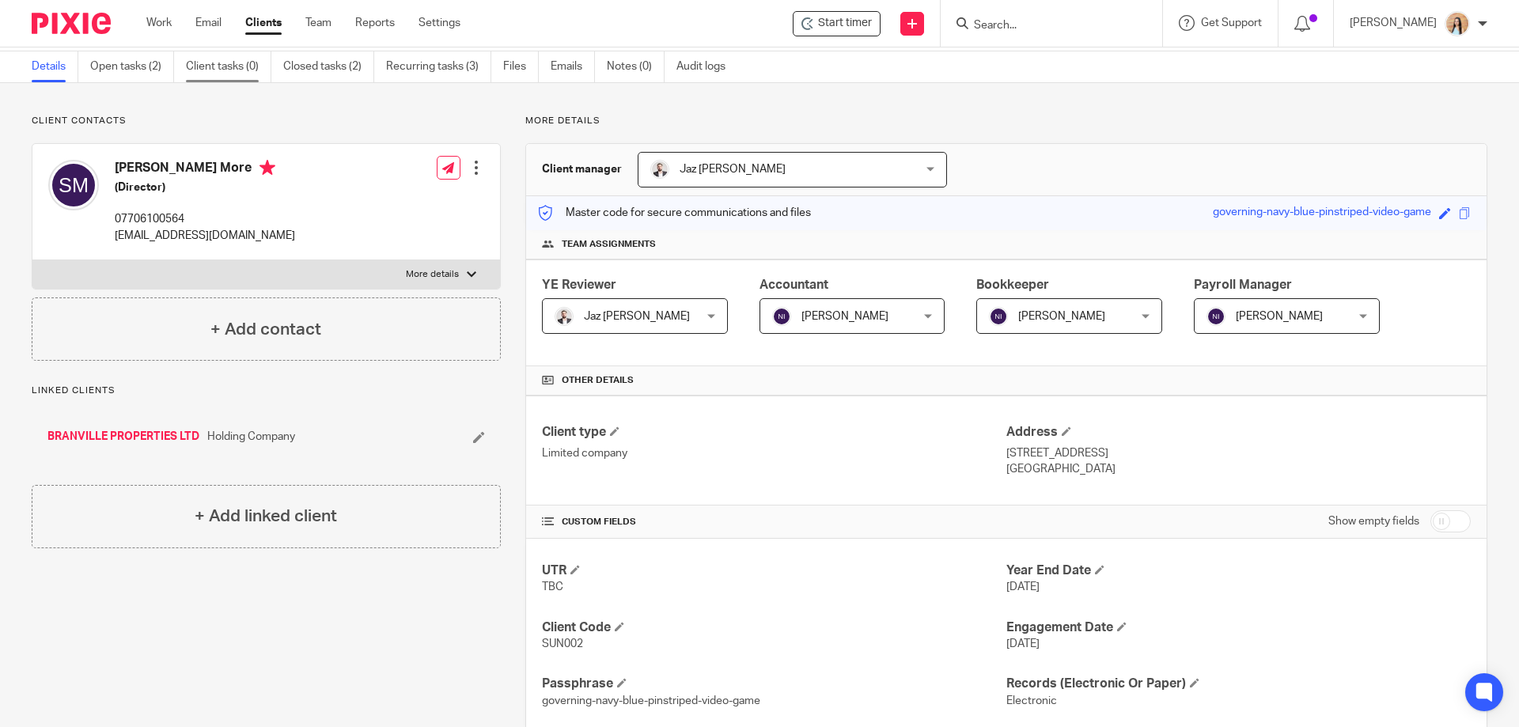
scroll to position [0, 0]
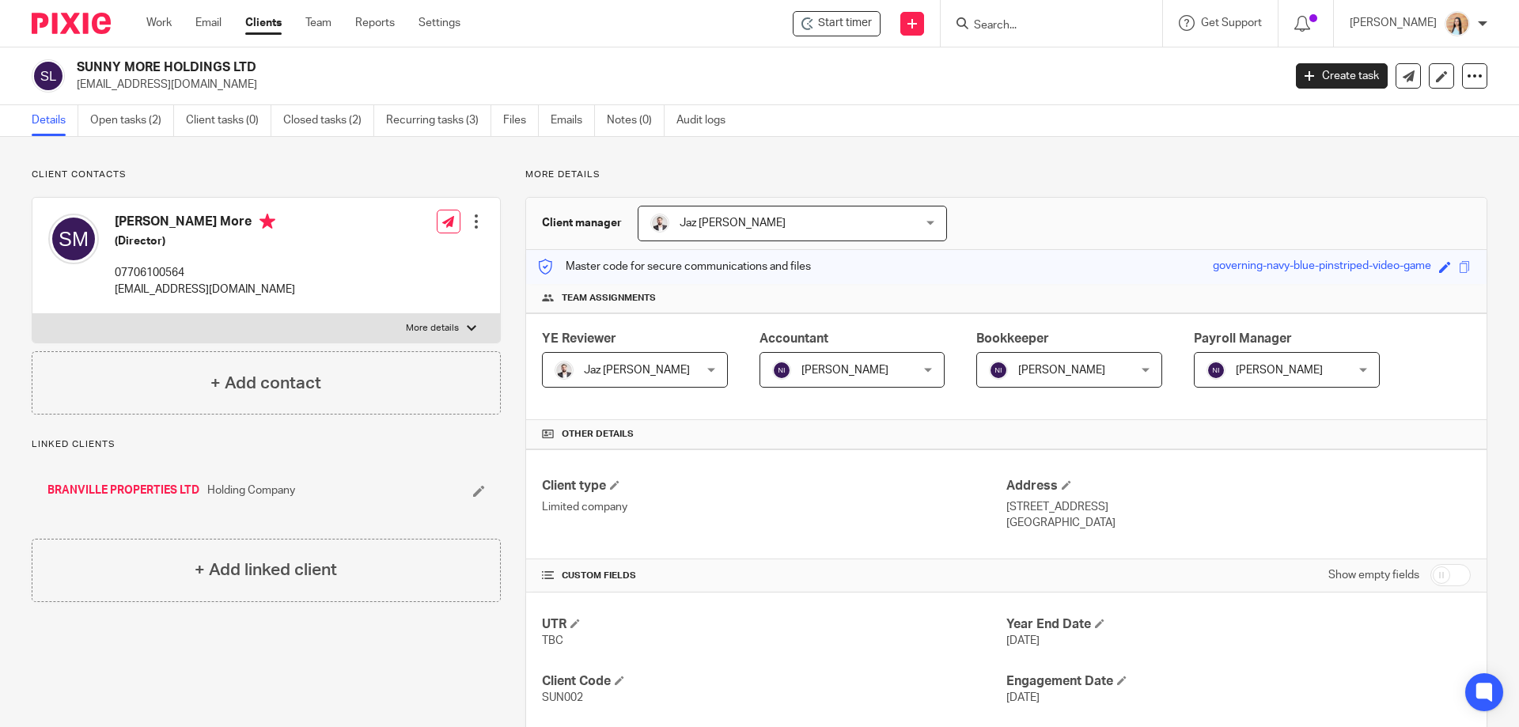
click at [216, 70] on h2 "SUNNY MORE HOLDINGS LTD" at bounding box center [555, 67] width 957 height 17
copy div "SUNNY MORE HOLDINGS LTD"
click at [511, 249] on div "More details Client manager Jaz [PERSON_NAME] Jaz [PERSON_NAME] Topia Jaz [PERS…" at bounding box center [994, 736] width 987 height 1135
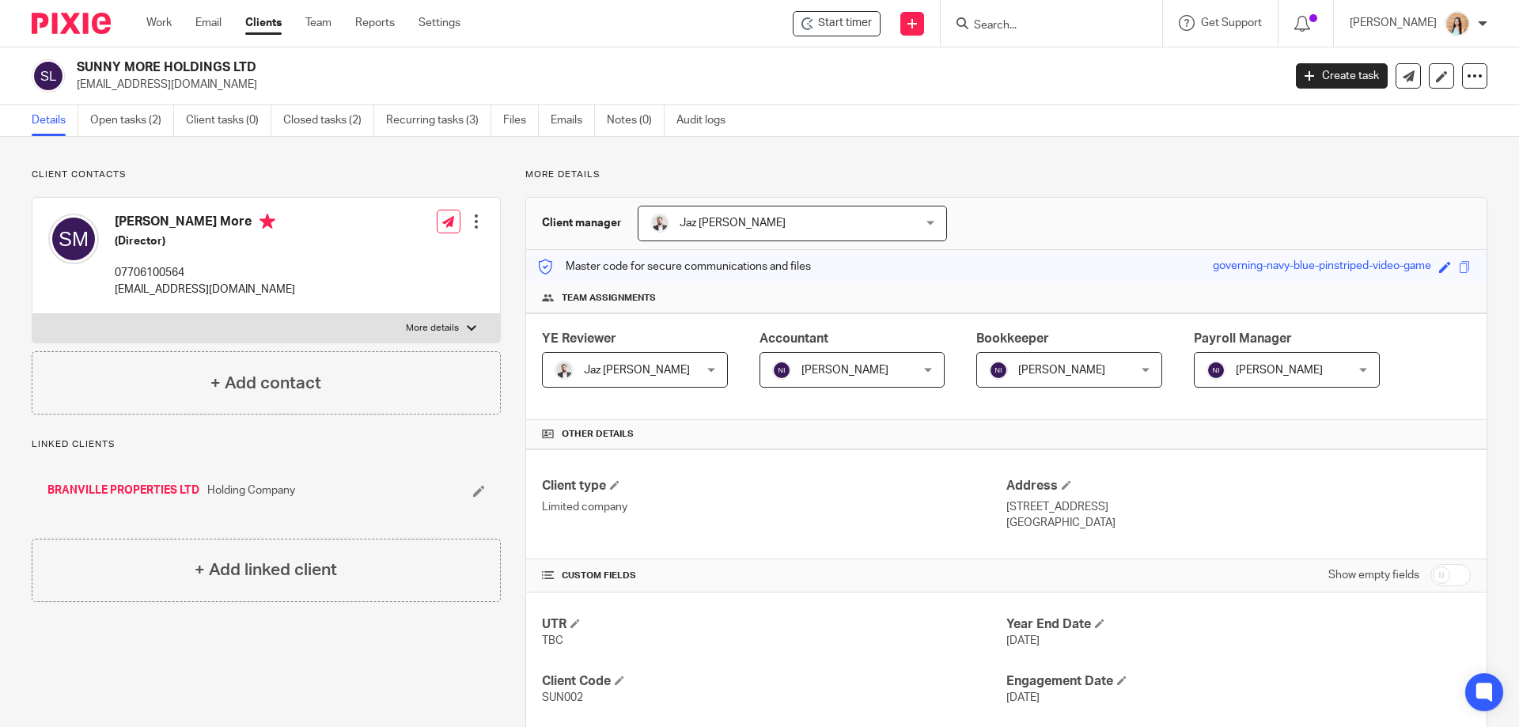
click at [510, 271] on div "More details Client manager Jaz [PERSON_NAME] Jaz [PERSON_NAME] Topia Jaz [PERS…" at bounding box center [994, 736] width 987 height 1135
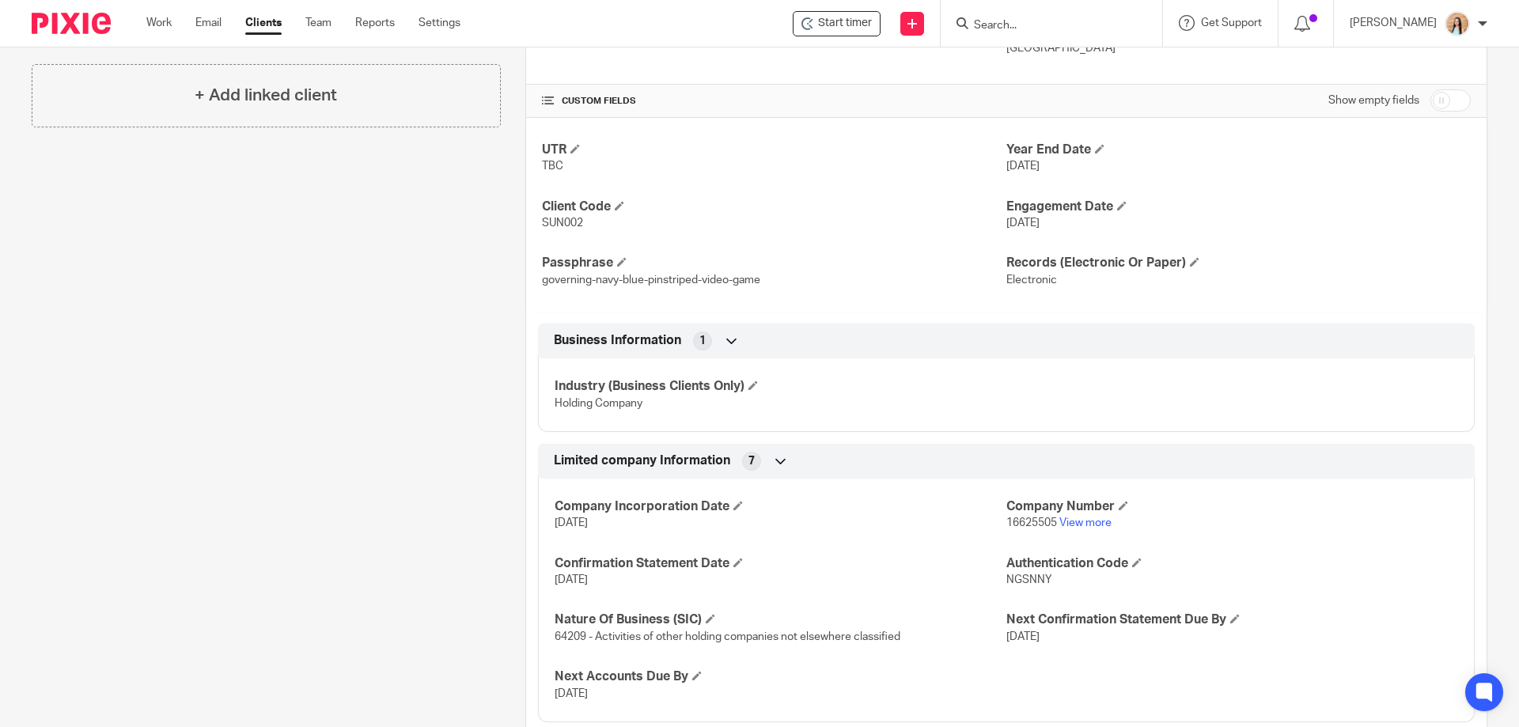
scroll to position [554, 0]
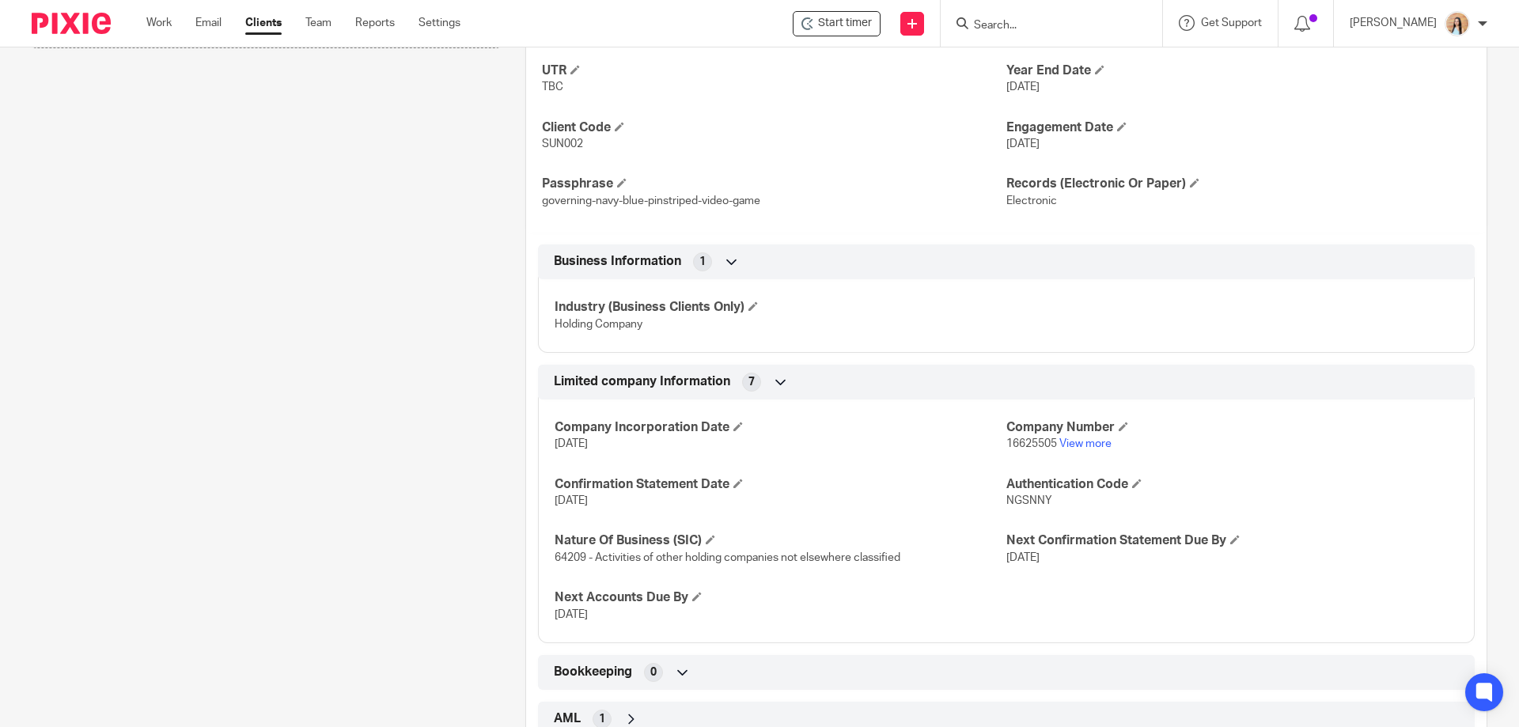
click at [1026, 441] on span "16625505" at bounding box center [1032, 443] width 51 height 11
copy p "16625505"
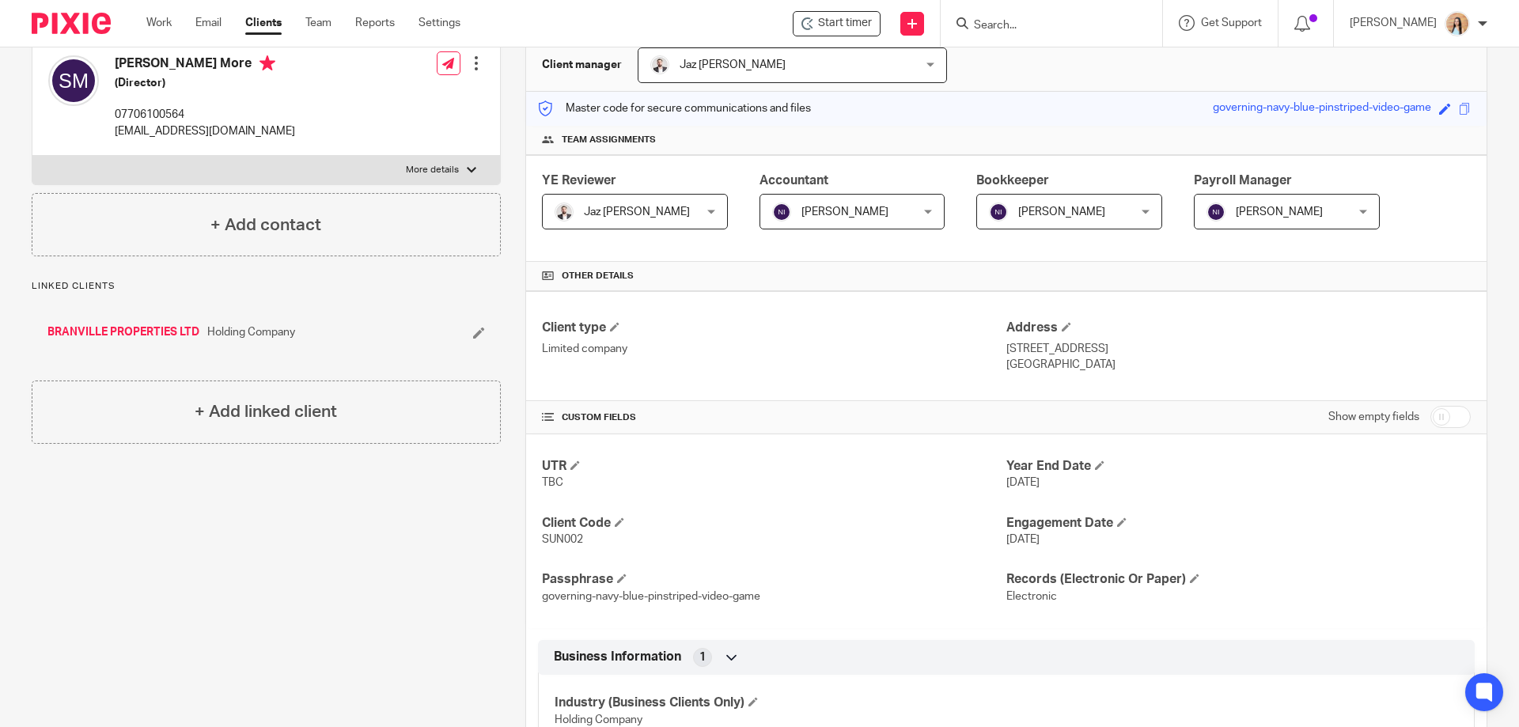
scroll to position [0, 0]
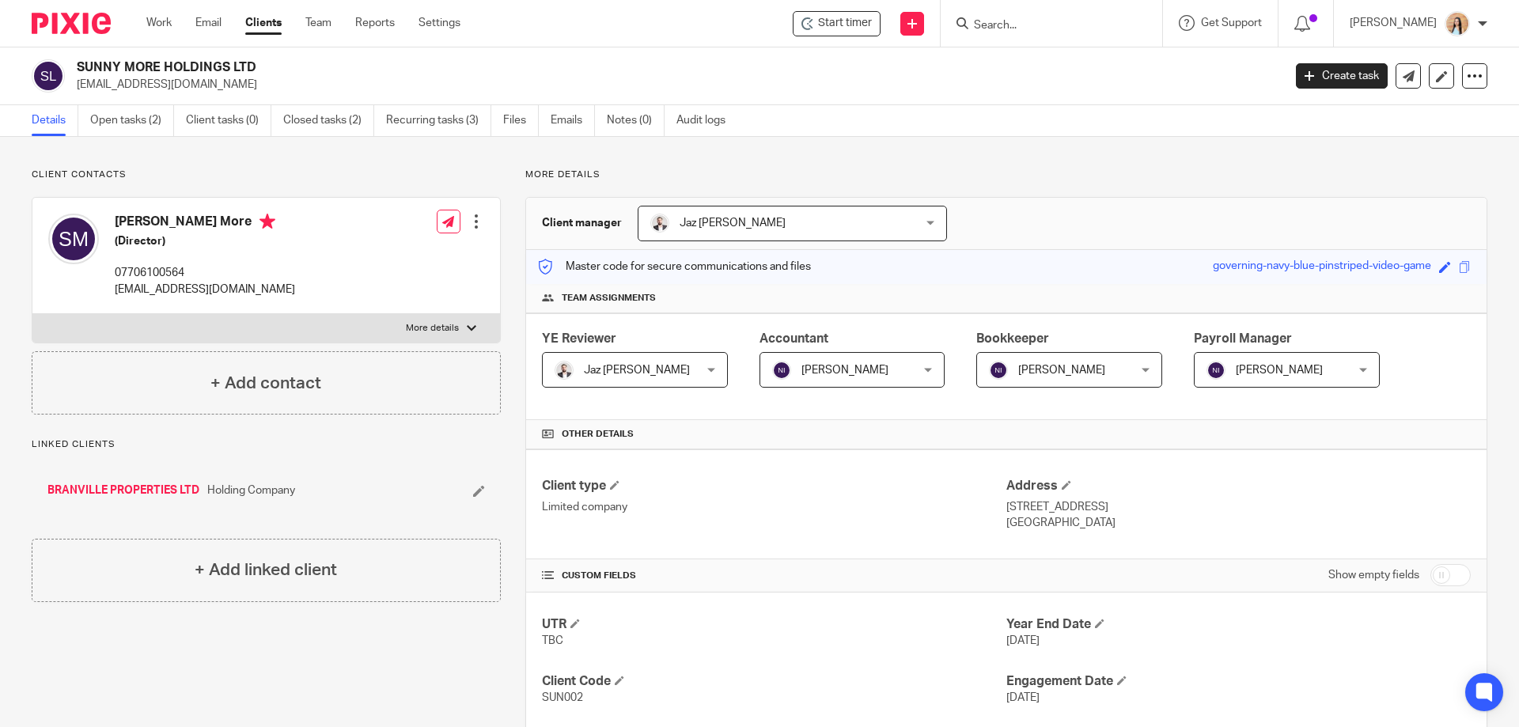
click at [268, 653] on div "Client contacts [PERSON_NAME] More (Director) 07706100564 [EMAIL_ADDRESS][DOMAI…" at bounding box center [254, 736] width 494 height 1135
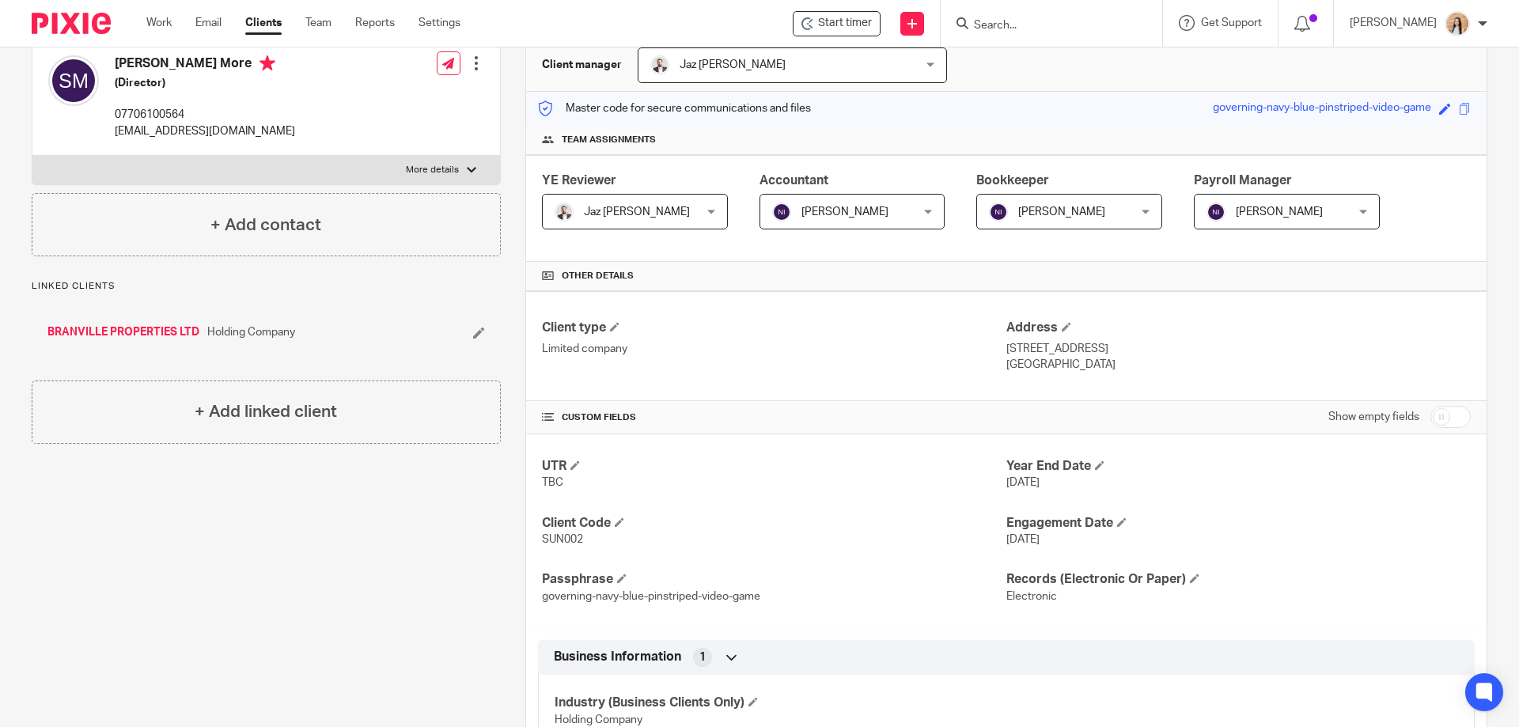
scroll to position [237, 0]
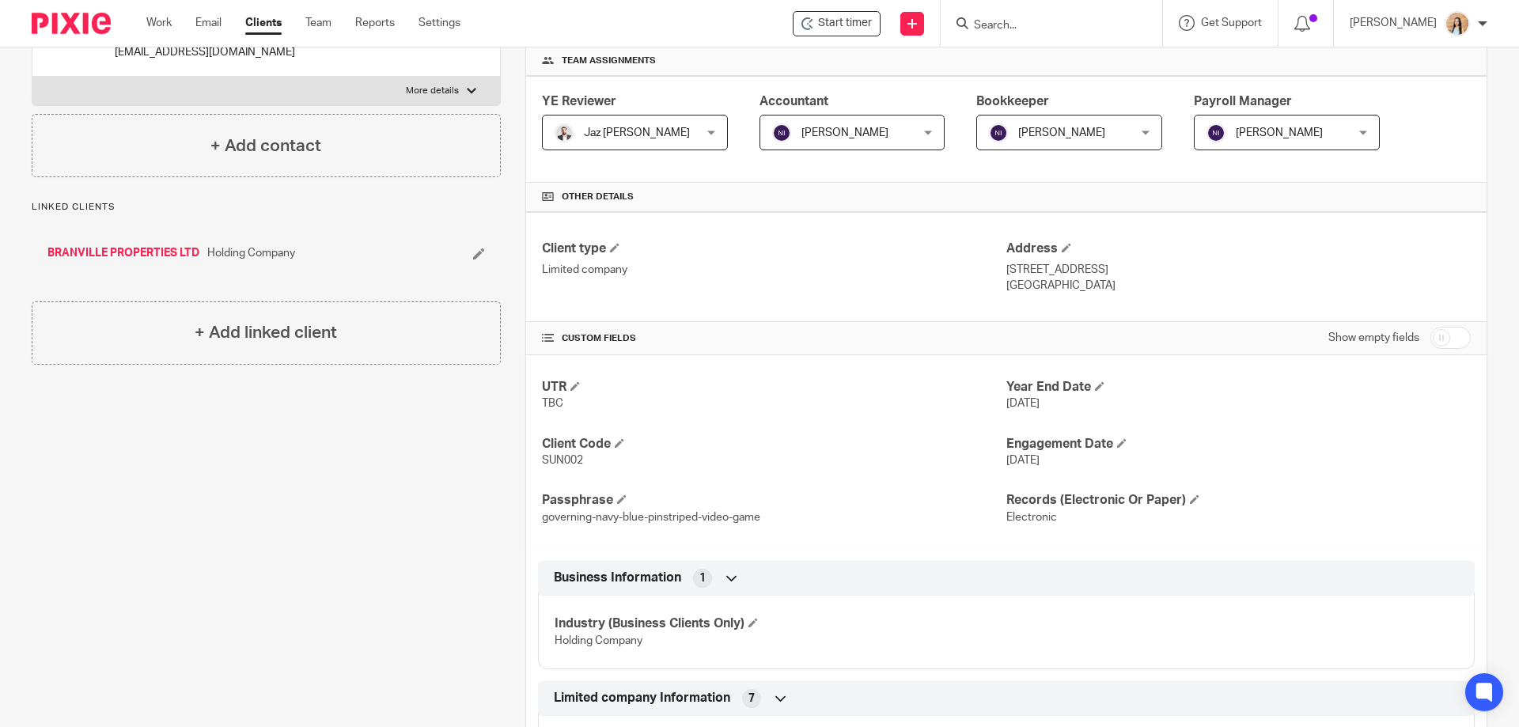
click at [259, 532] on div "Client contacts [PERSON_NAME] More (Director) 07706100564 [EMAIL_ADDRESS][DOMAI…" at bounding box center [254, 498] width 494 height 1135
click at [267, 514] on div "Client contacts [PERSON_NAME] More (Director) 07706100564 [EMAIL_ADDRESS][DOMAI…" at bounding box center [254, 498] width 494 height 1135
click at [252, 500] on div "Client contacts [PERSON_NAME] More (Director) 07706100564 [EMAIL_ADDRESS][DOMAI…" at bounding box center [254, 498] width 494 height 1135
click at [267, 521] on div "Client contacts [PERSON_NAME] More (Director) 07706100564 [EMAIL_ADDRESS][DOMAI…" at bounding box center [254, 498] width 494 height 1135
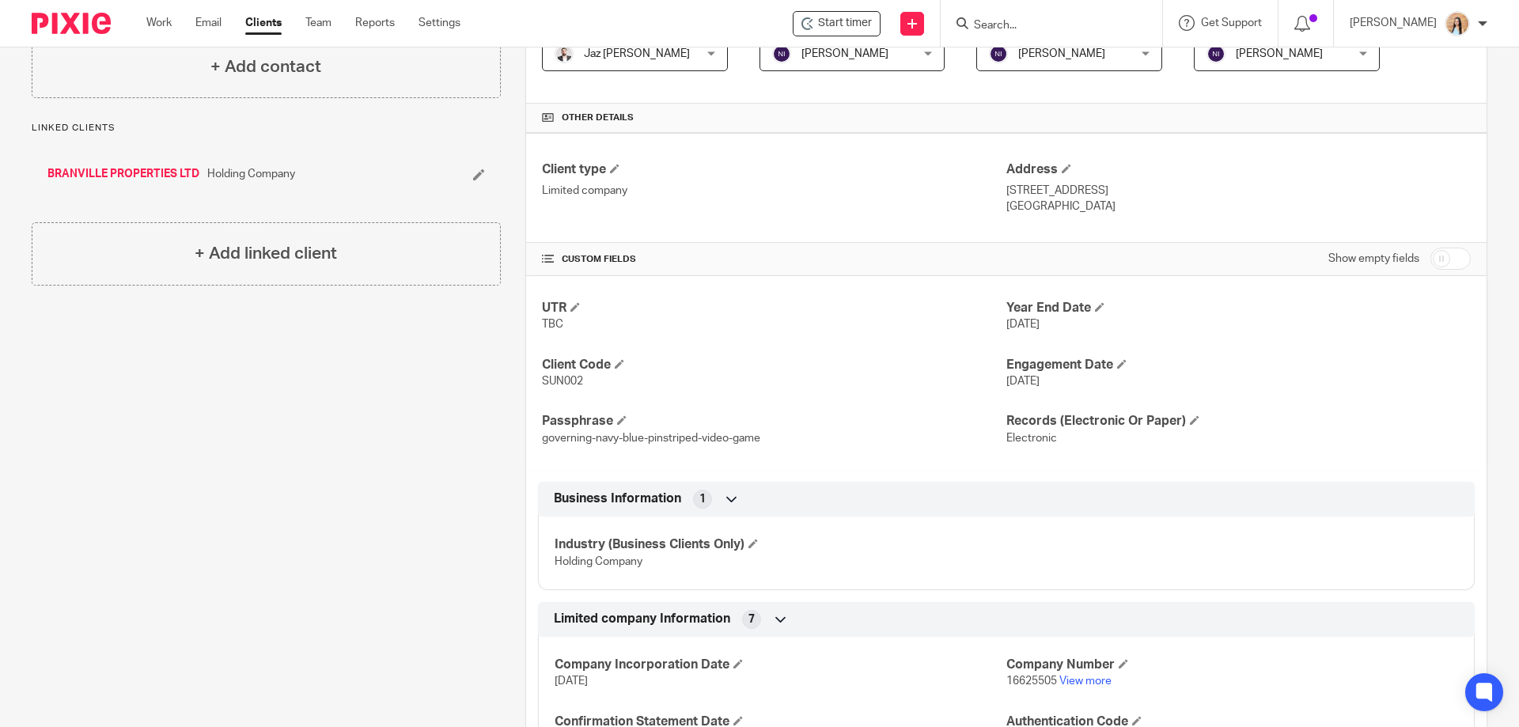
scroll to position [158, 0]
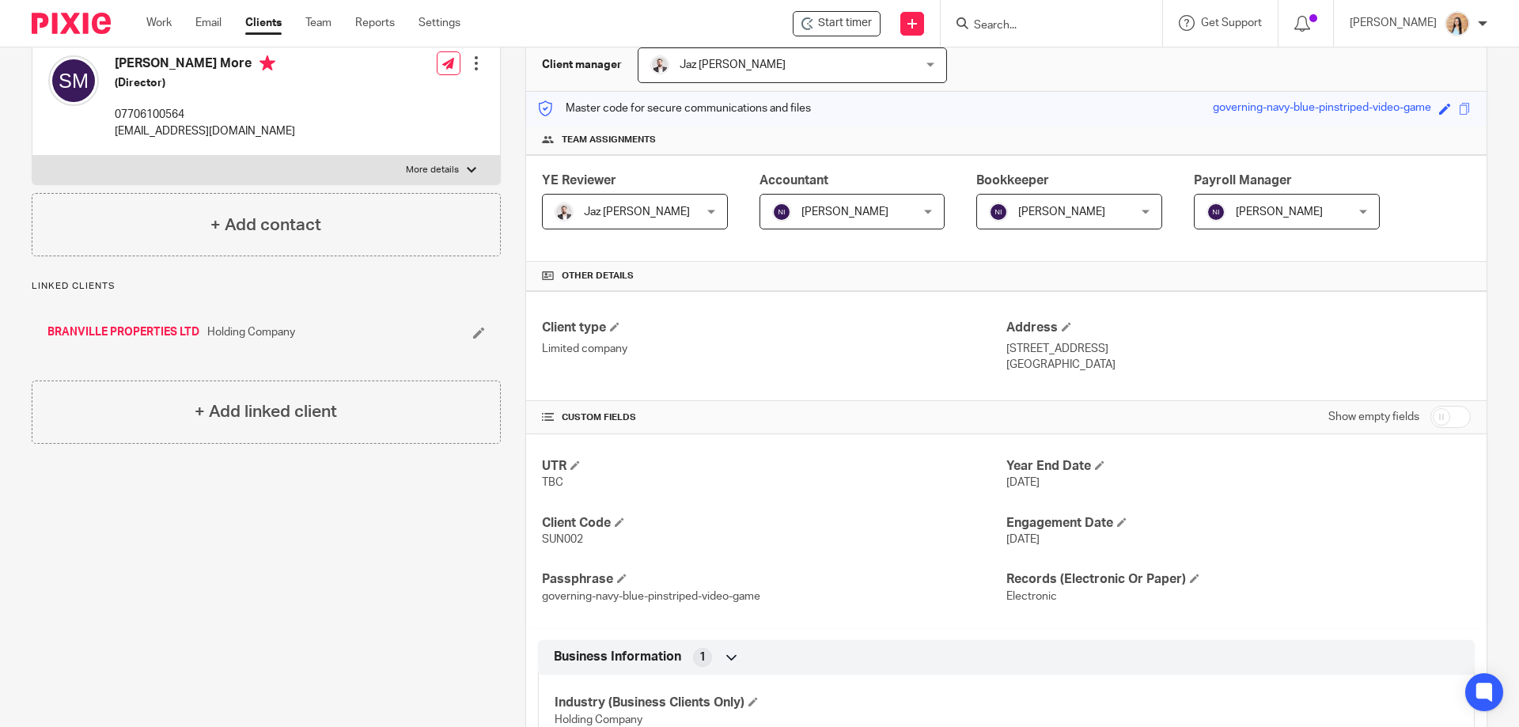
click at [255, 544] on div "Client contacts [PERSON_NAME] More (Director) 07706100564 [EMAIL_ADDRESS][DOMAI…" at bounding box center [254, 577] width 494 height 1135
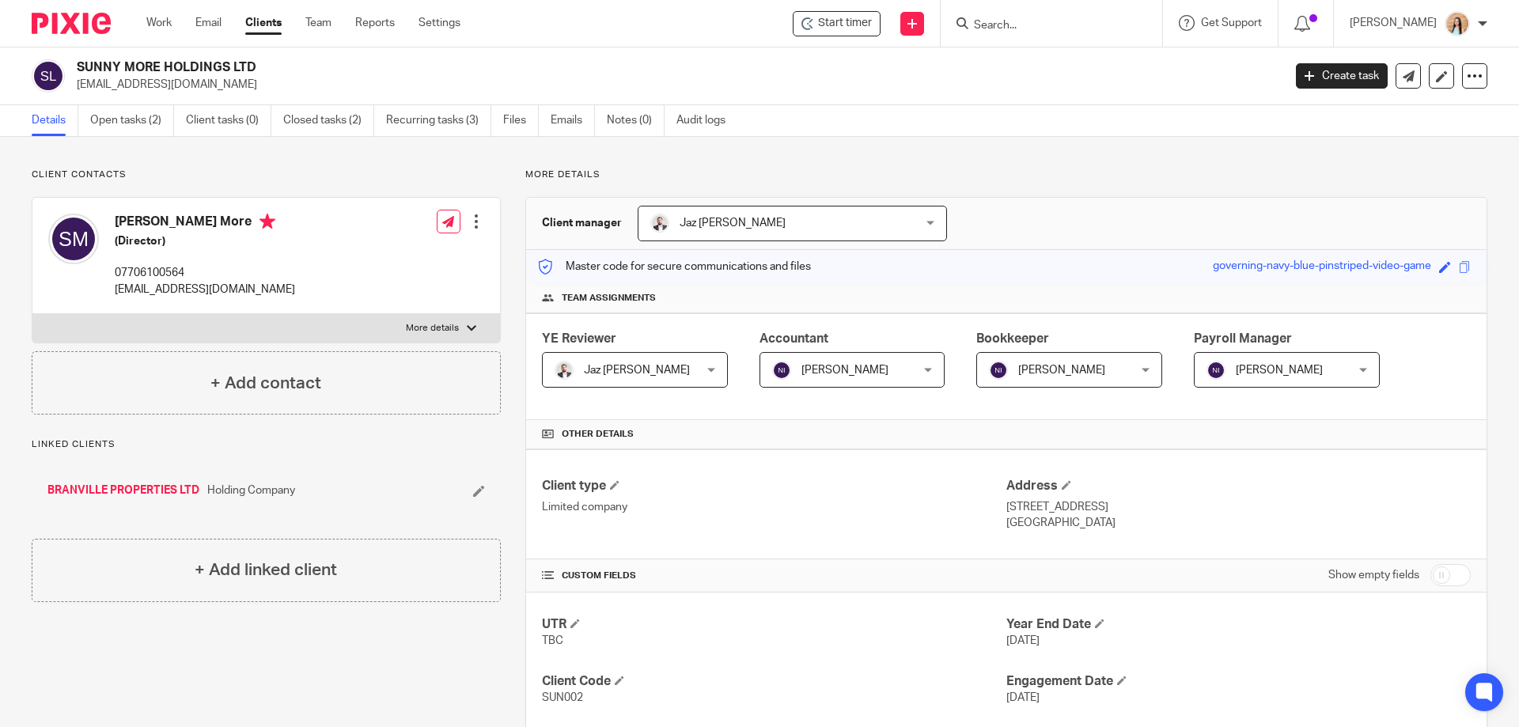
click at [260, 650] on div "Client contacts [PERSON_NAME] More (Director) 07706100564 [EMAIL_ADDRESS][DOMAI…" at bounding box center [254, 736] width 494 height 1135
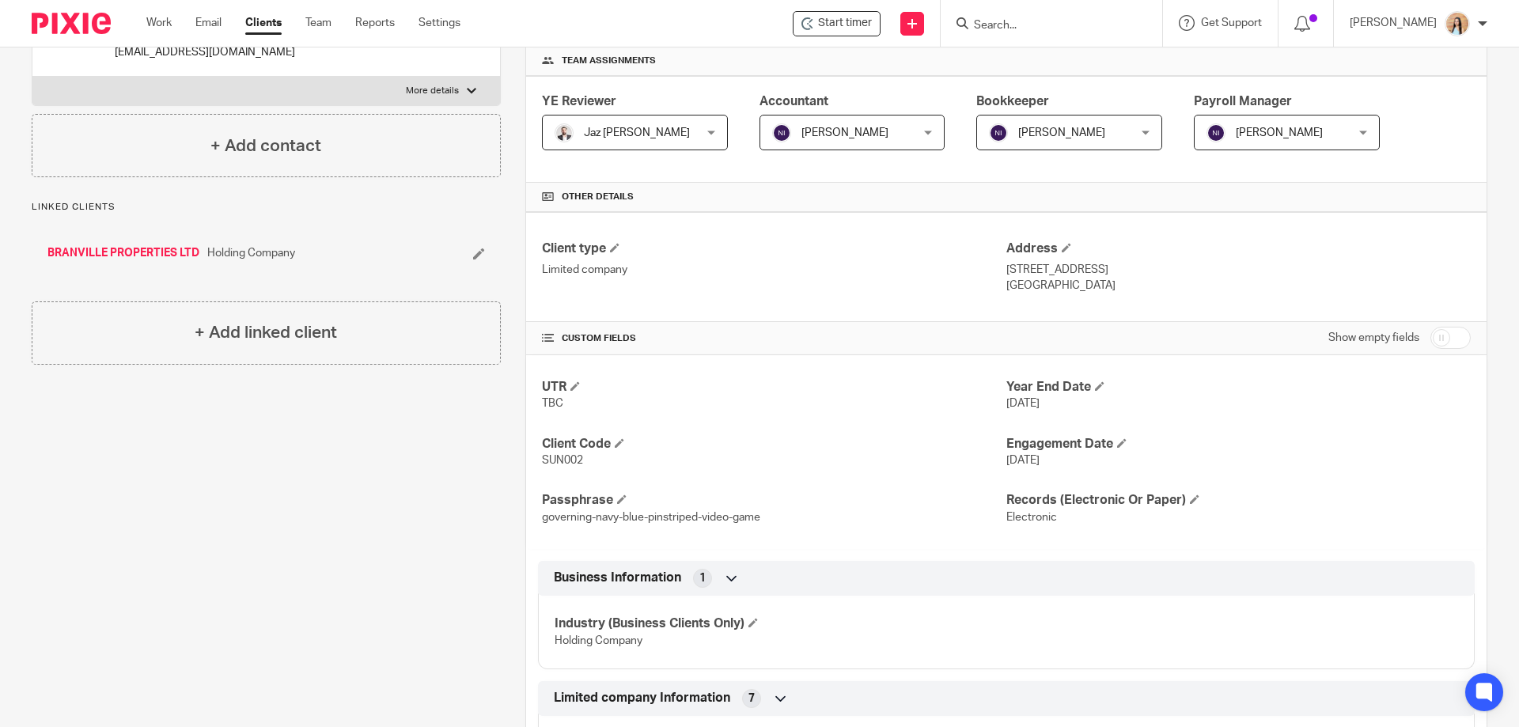
scroll to position [317, 0]
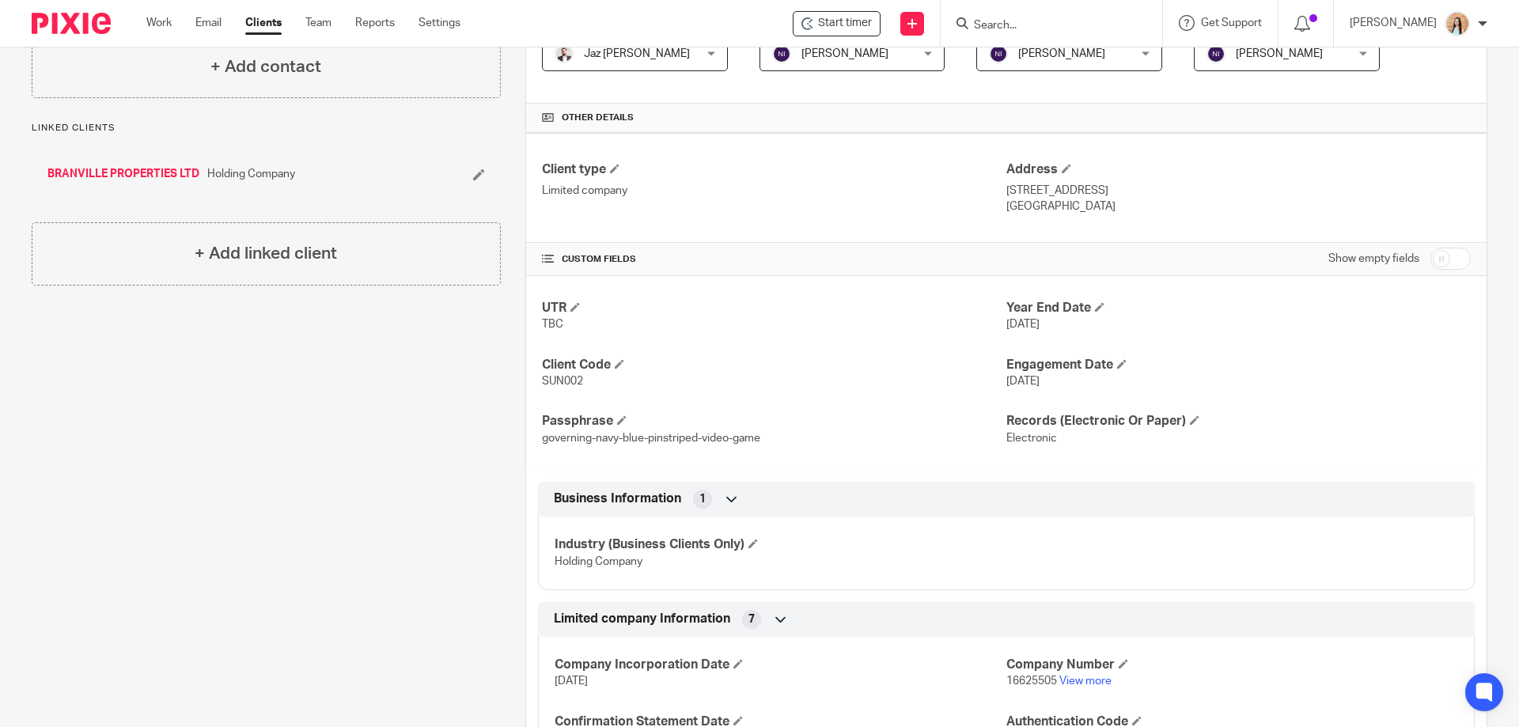
click at [248, 476] on div "Client contacts [PERSON_NAME] More (Director) 07706100564 [EMAIL_ADDRESS][DOMAI…" at bounding box center [254, 419] width 494 height 1135
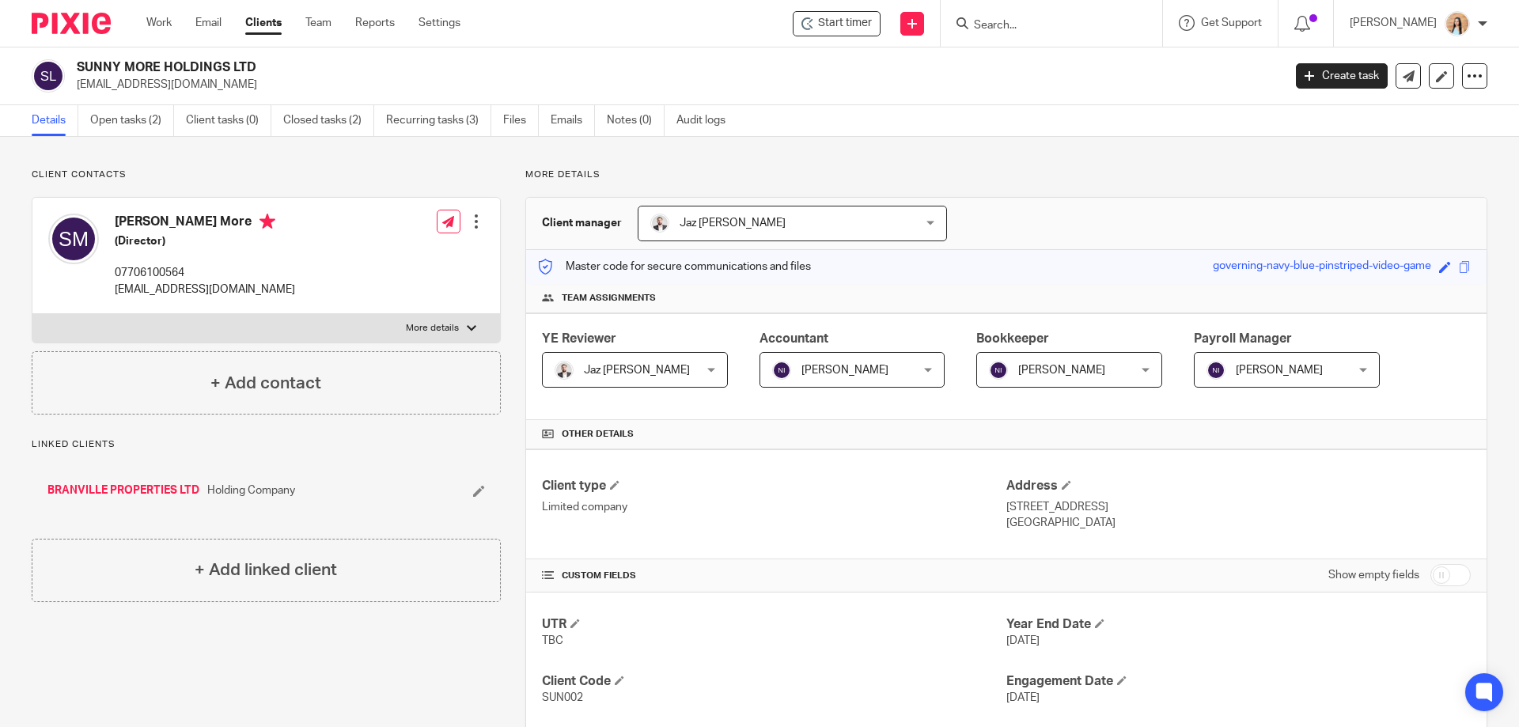
scroll to position [158, 0]
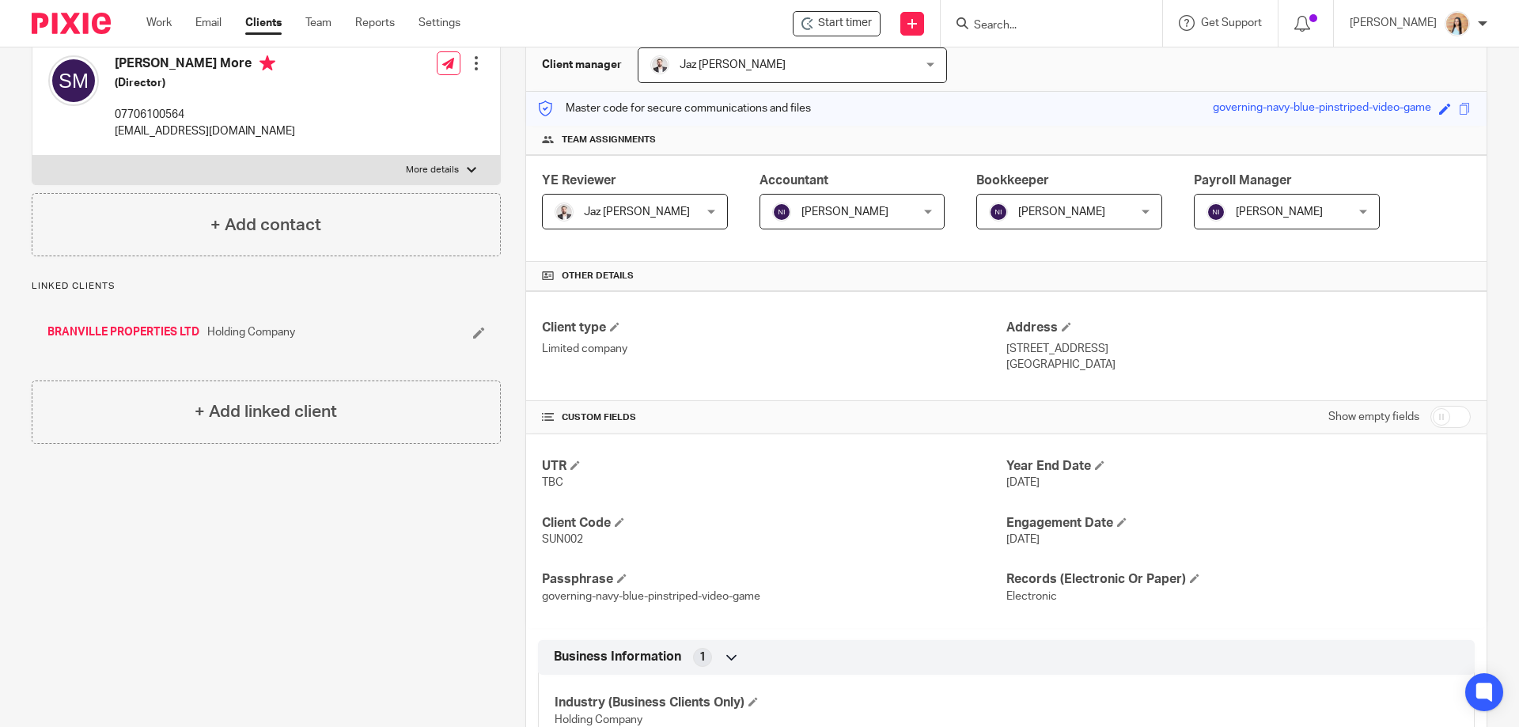
click at [317, 556] on div "Client contacts [PERSON_NAME] More (Director) 07706100564 [EMAIL_ADDRESS][DOMAI…" at bounding box center [254, 577] width 494 height 1135
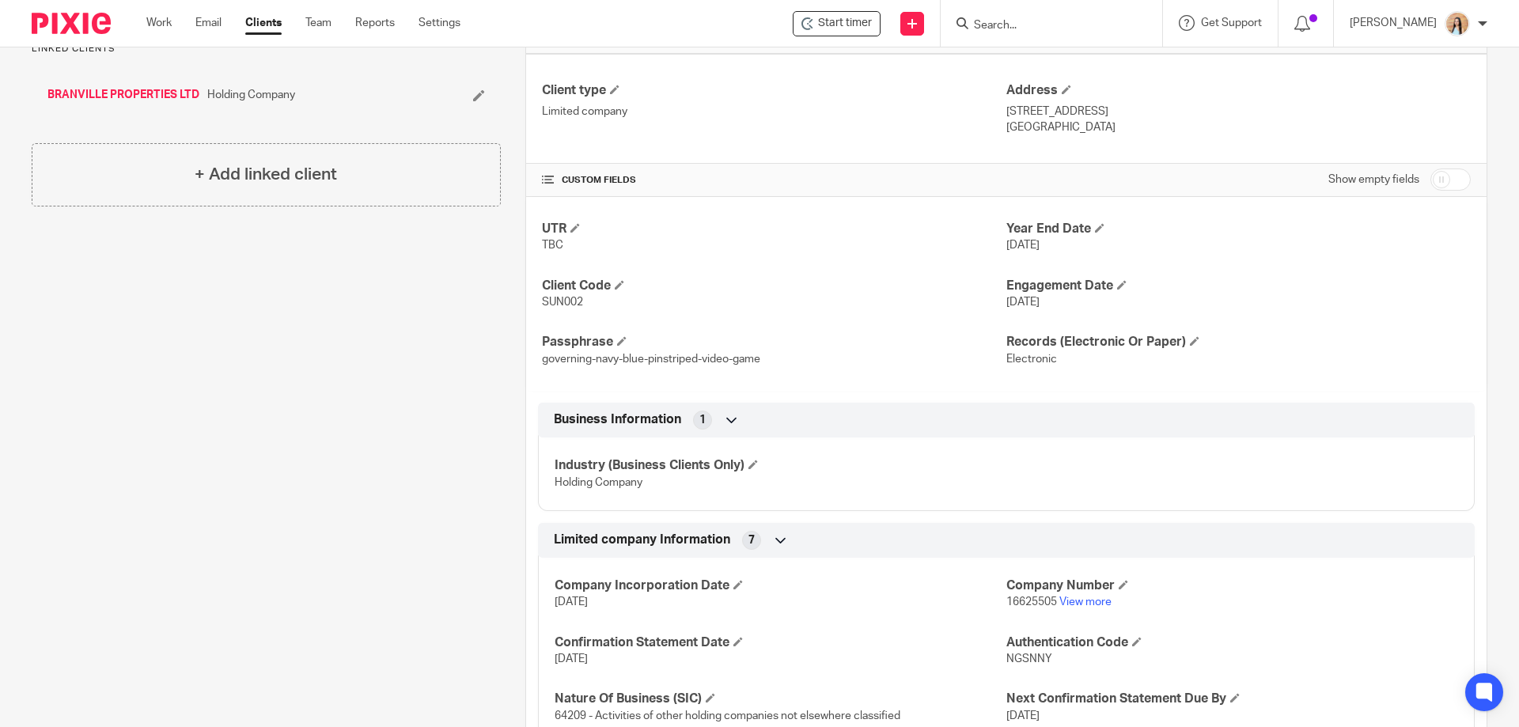
scroll to position [475, 0]
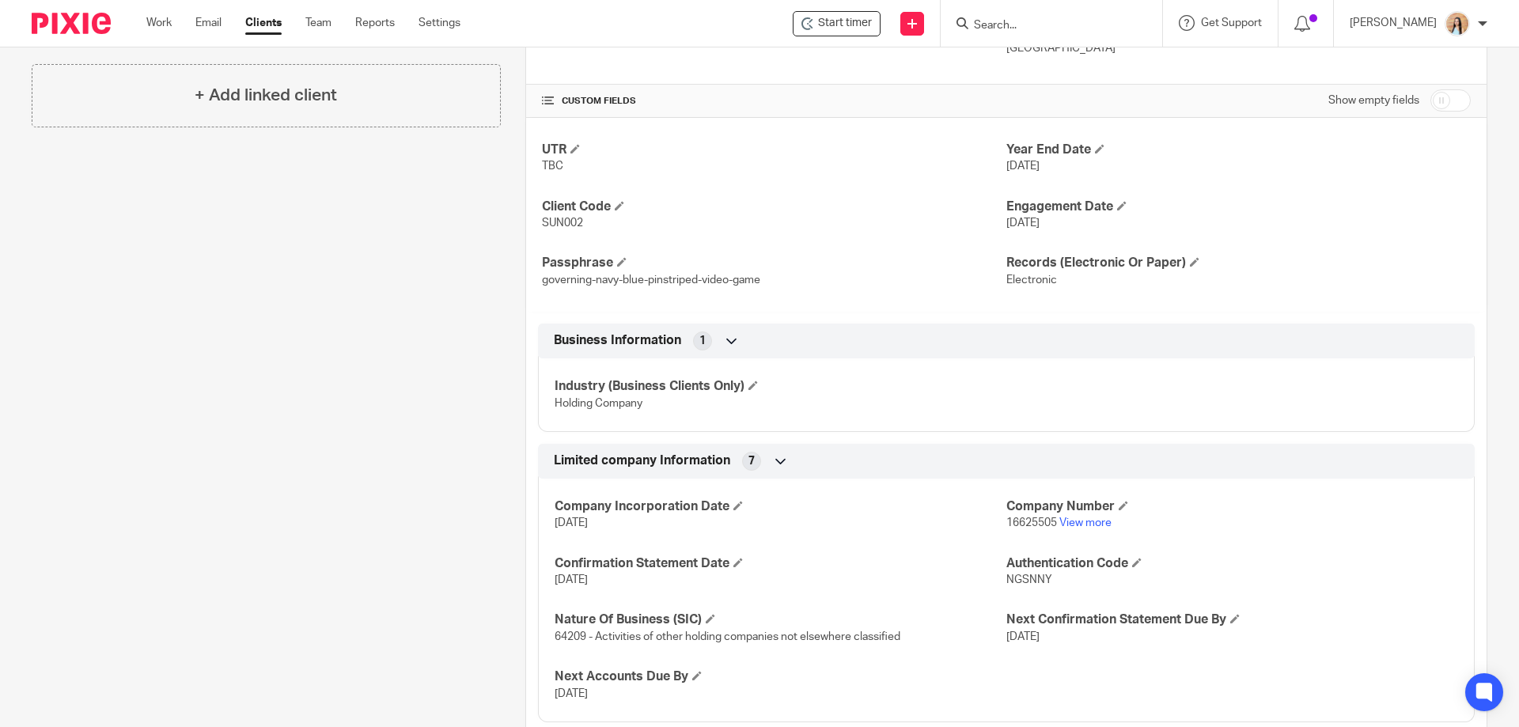
click at [304, 408] on div "Client contacts [PERSON_NAME] More (Director) 07706100564 [EMAIL_ADDRESS][DOMAI…" at bounding box center [254, 261] width 494 height 1135
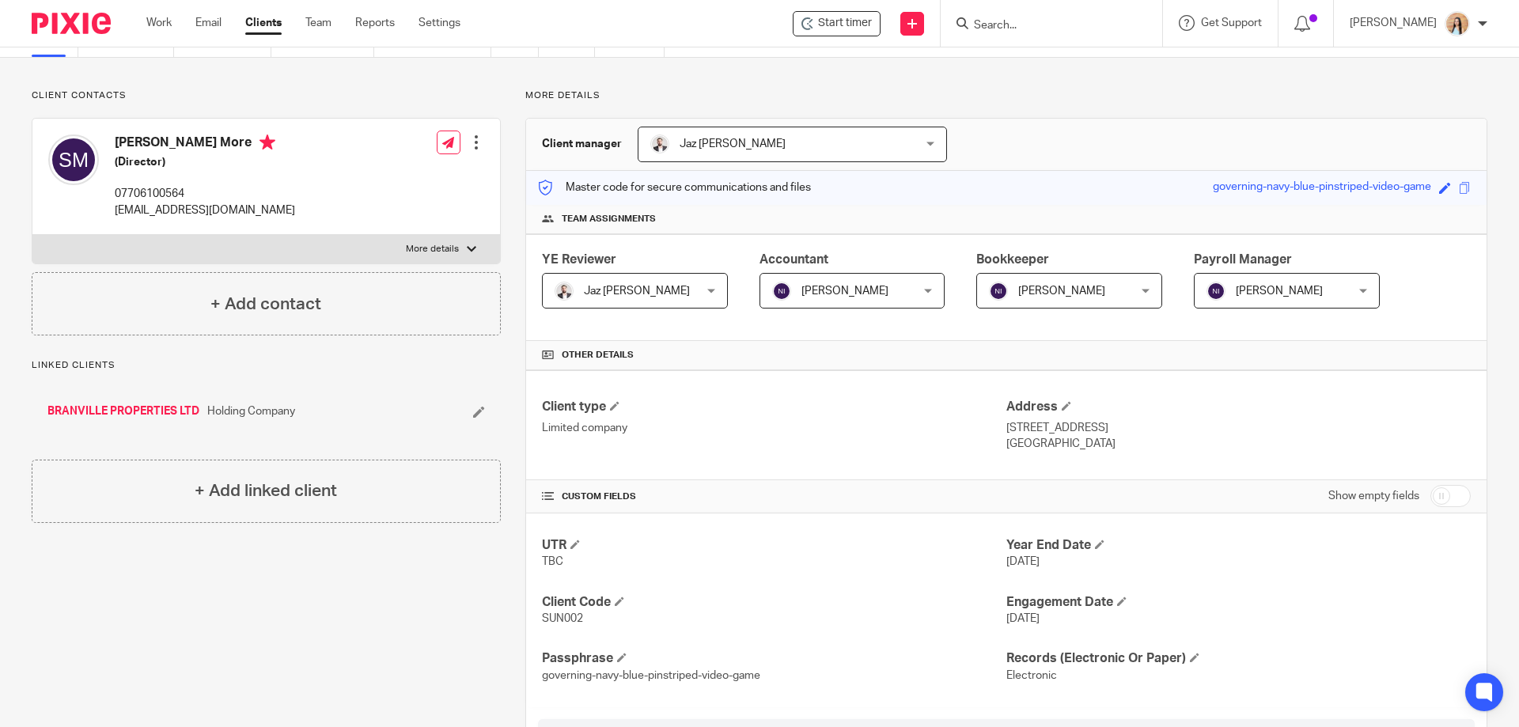
scroll to position [0, 0]
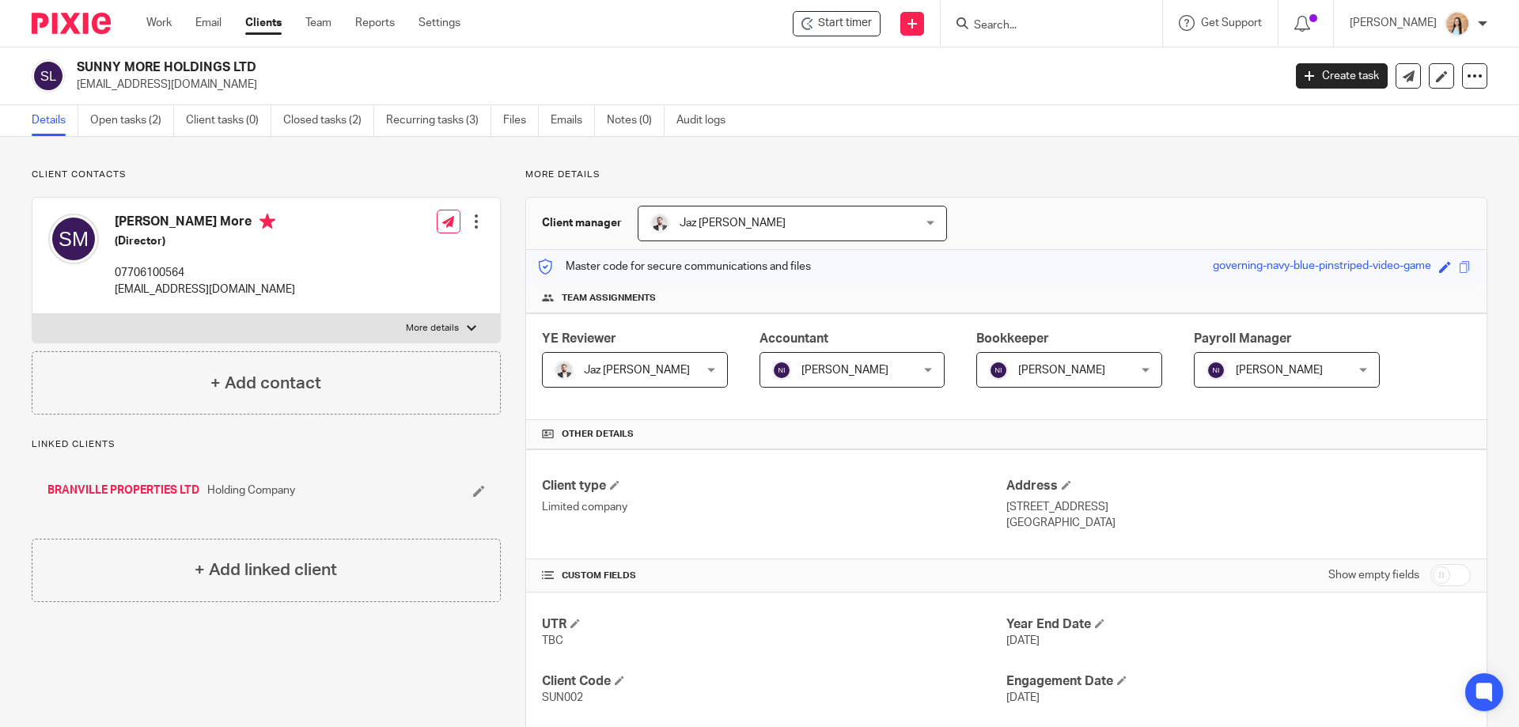
click at [1057, 25] on input "Search" at bounding box center [1044, 26] width 142 height 14
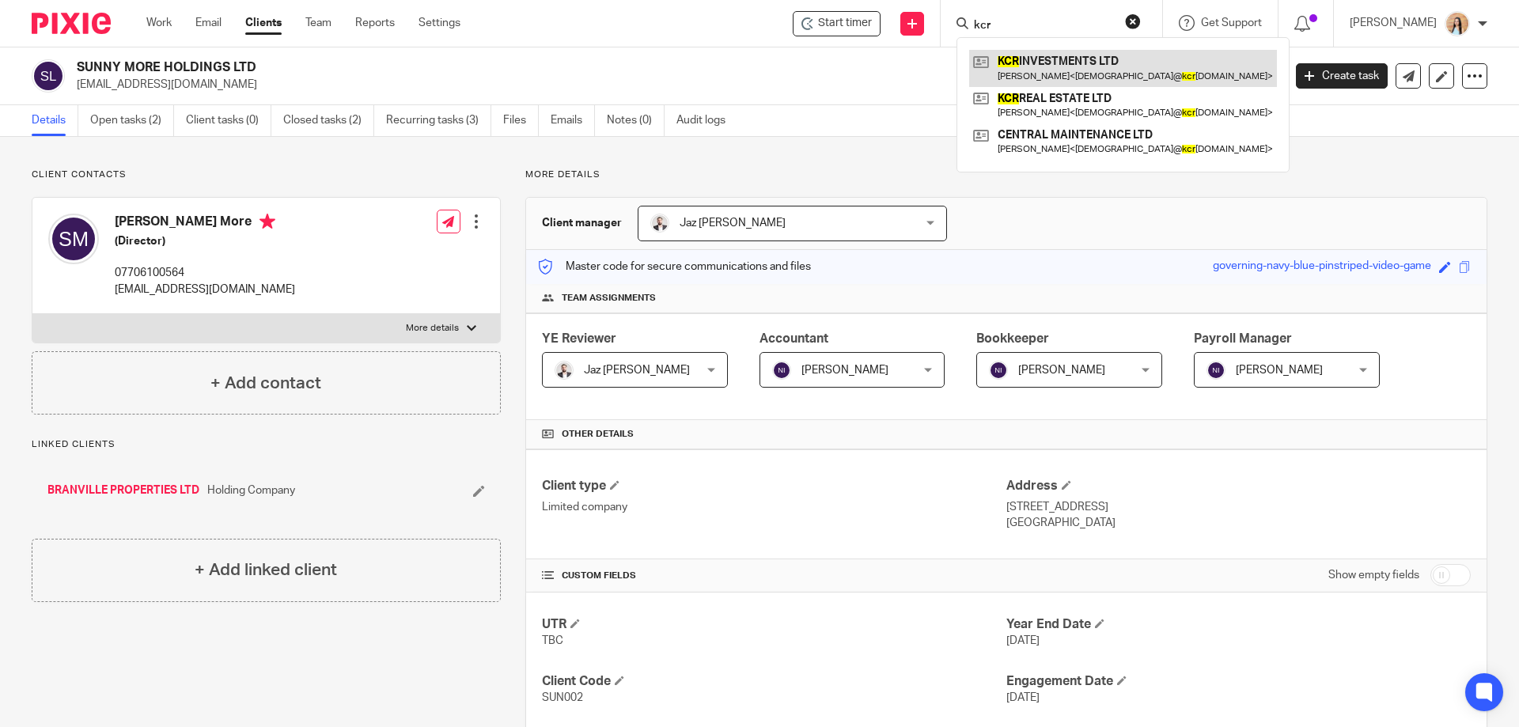
type input "kcr"
click at [1094, 68] on link at bounding box center [1123, 68] width 308 height 36
